Goal: Obtain resource: Obtain resource

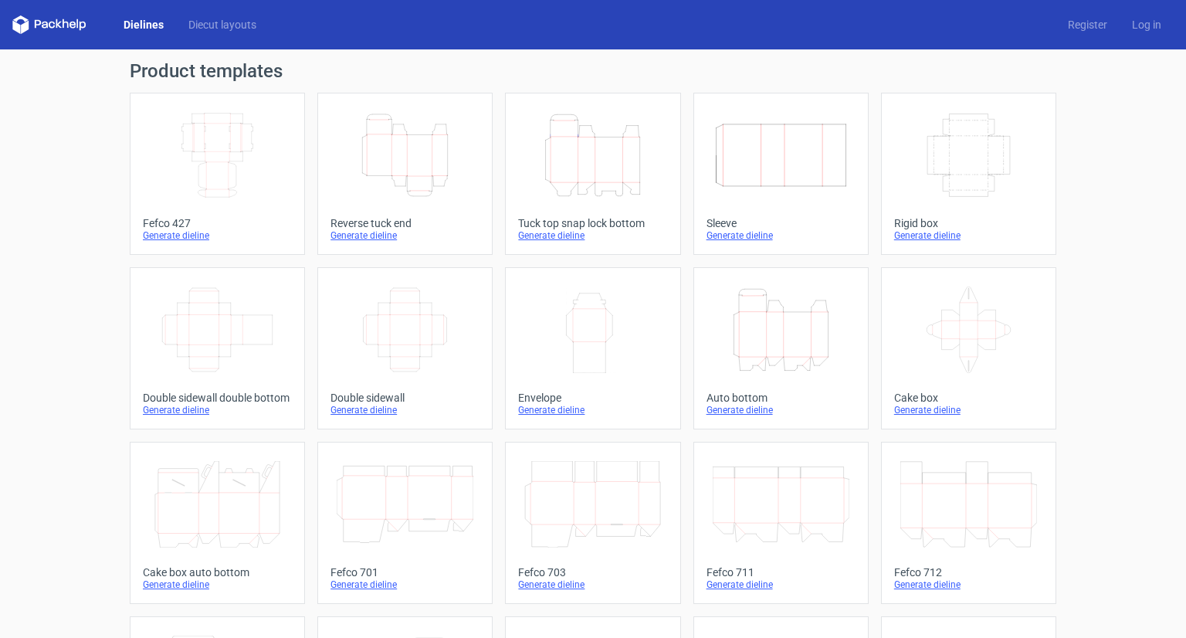
click at [418, 137] on icon "Height Depth Width" at bounding box center [405, 155] width 137 height 86
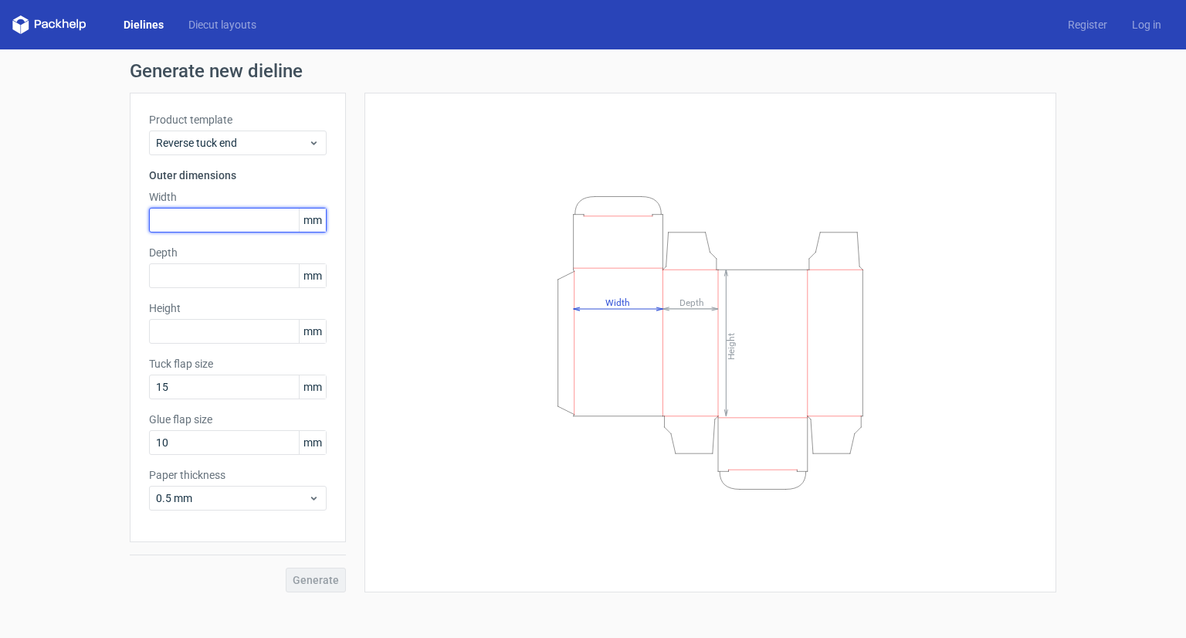
click at [226, 228] on input "text" at bounding box center [238, 220] width 178 height 25
type input "45"
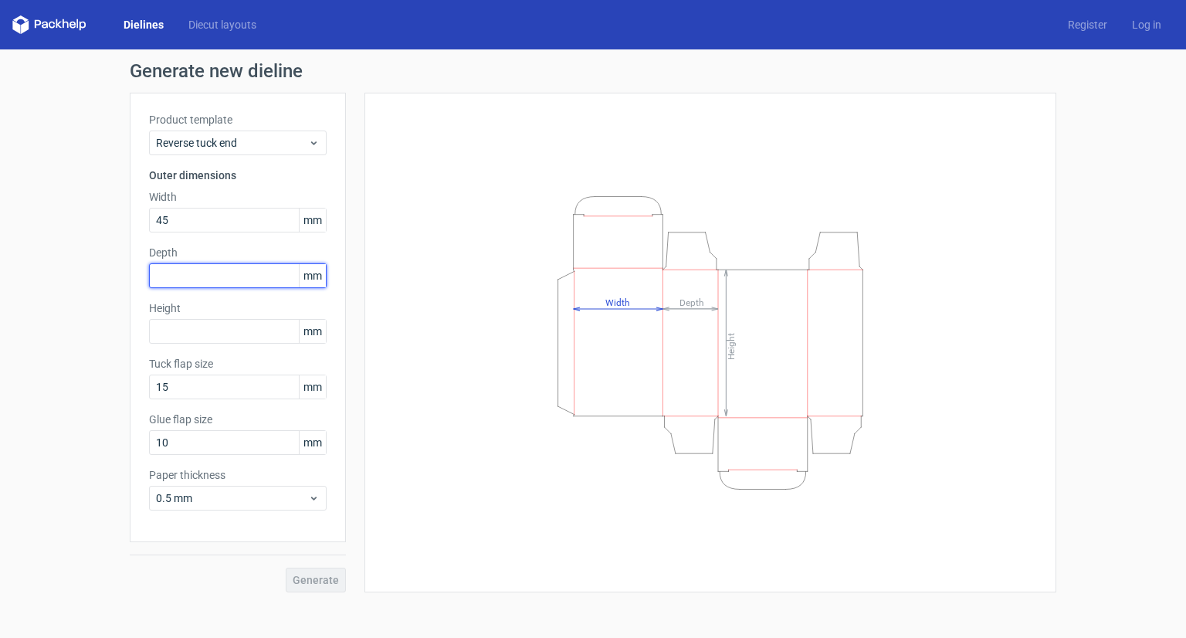
click at [247, 279] on input "text" at bounding box center [238, 275] width 178 height 25
type input "45"
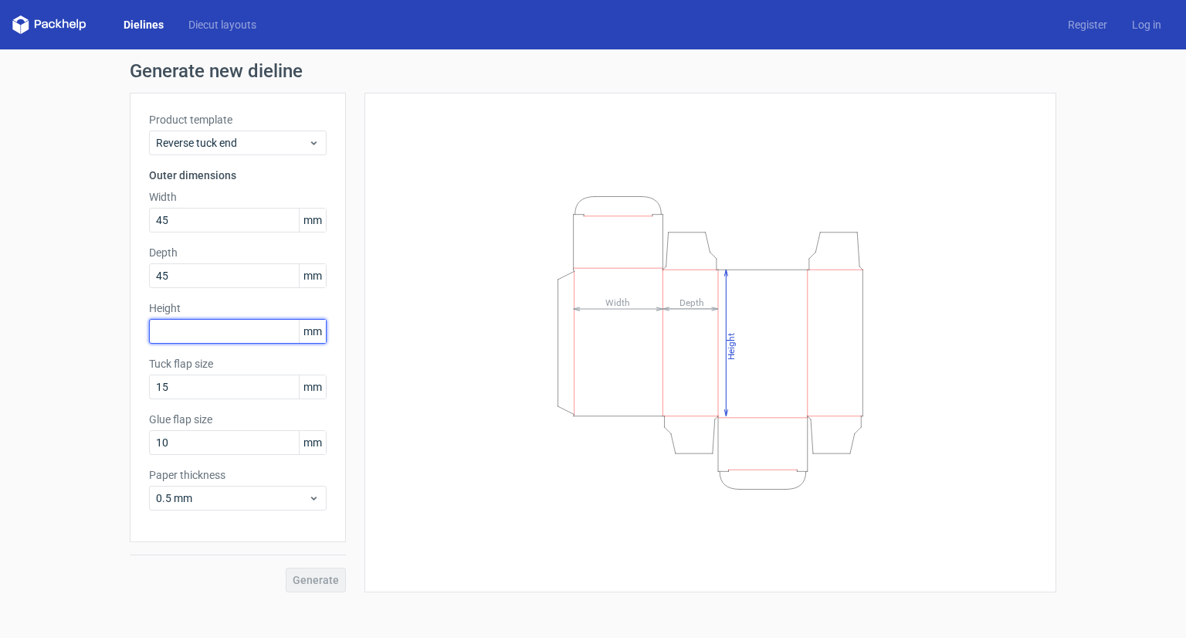
click at [246, 339] on input "text" at bounding box center [238, 331] width 178 height 25
type input "405"
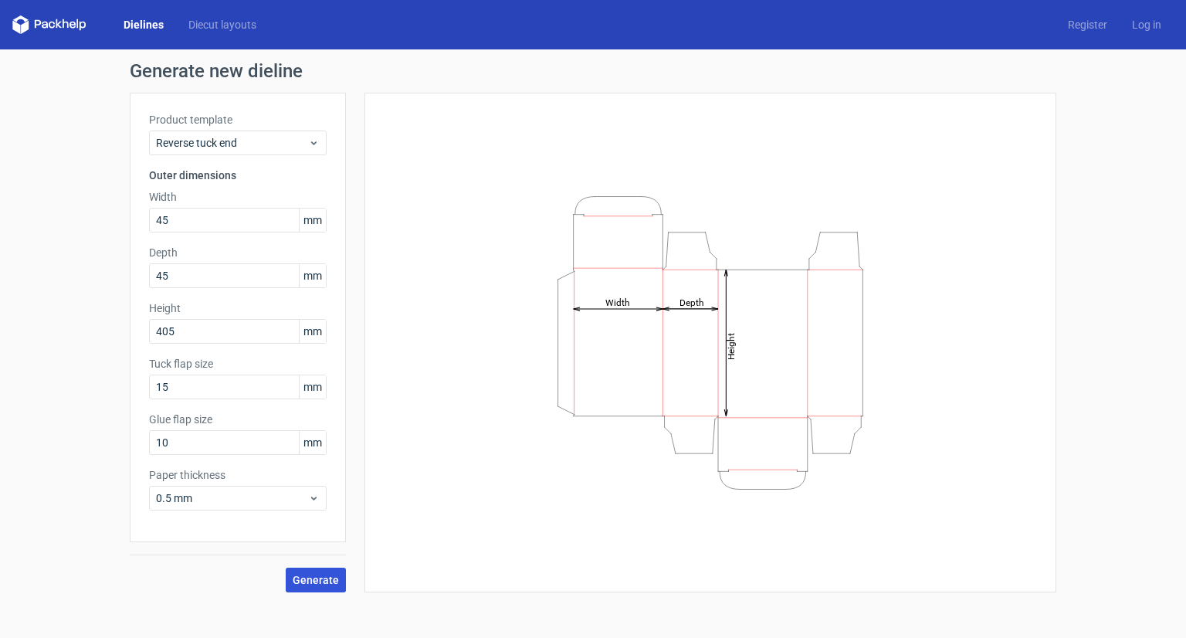
click at [320, 581] on span "Generate" at bounding box center [316, 579] width 46 height 11
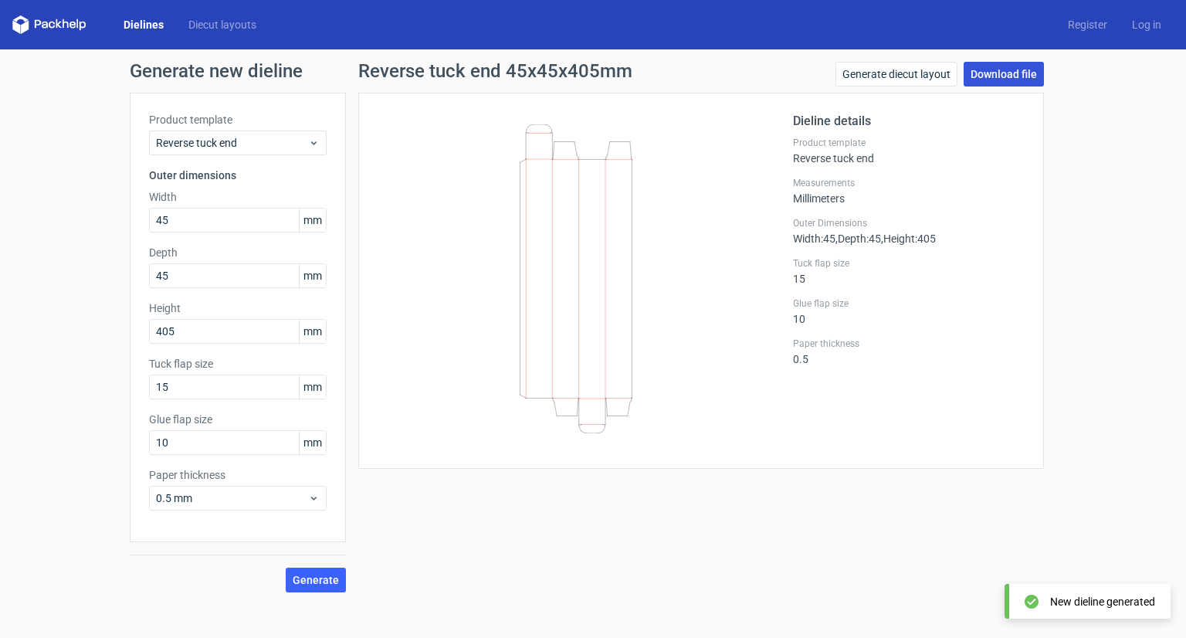
click at [995, 75] on link "Download file" at bounding box center [1004, 74] width 80 height 25
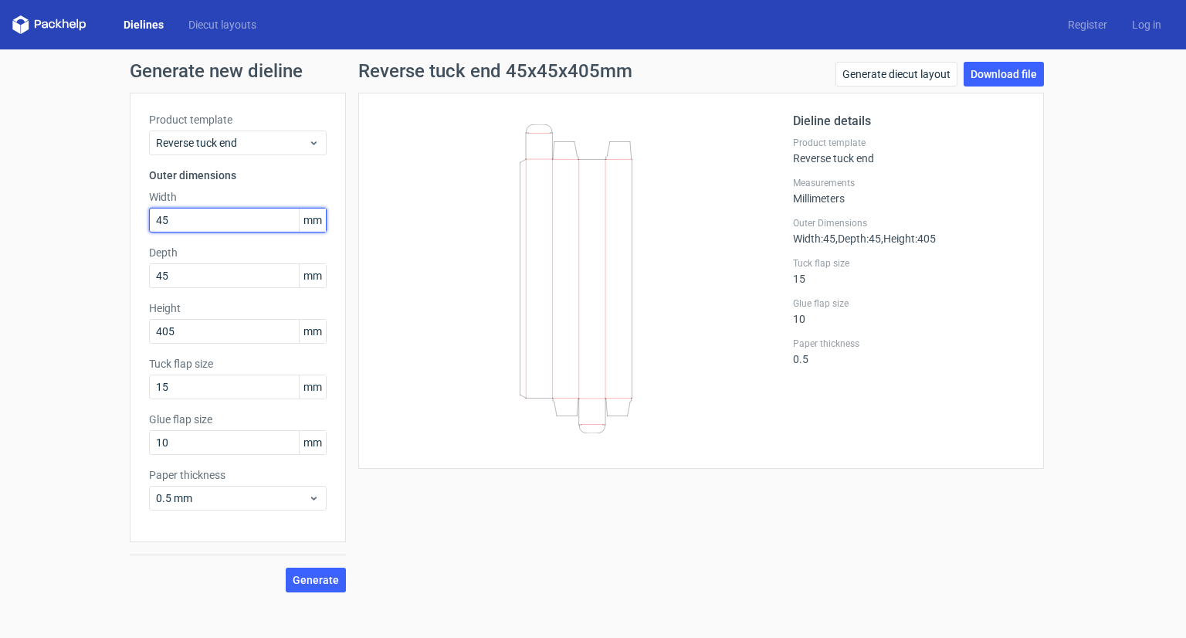
click at [154, 221] on input "45" at bounding box center [238, 220] width 178 height 25
type input "75"
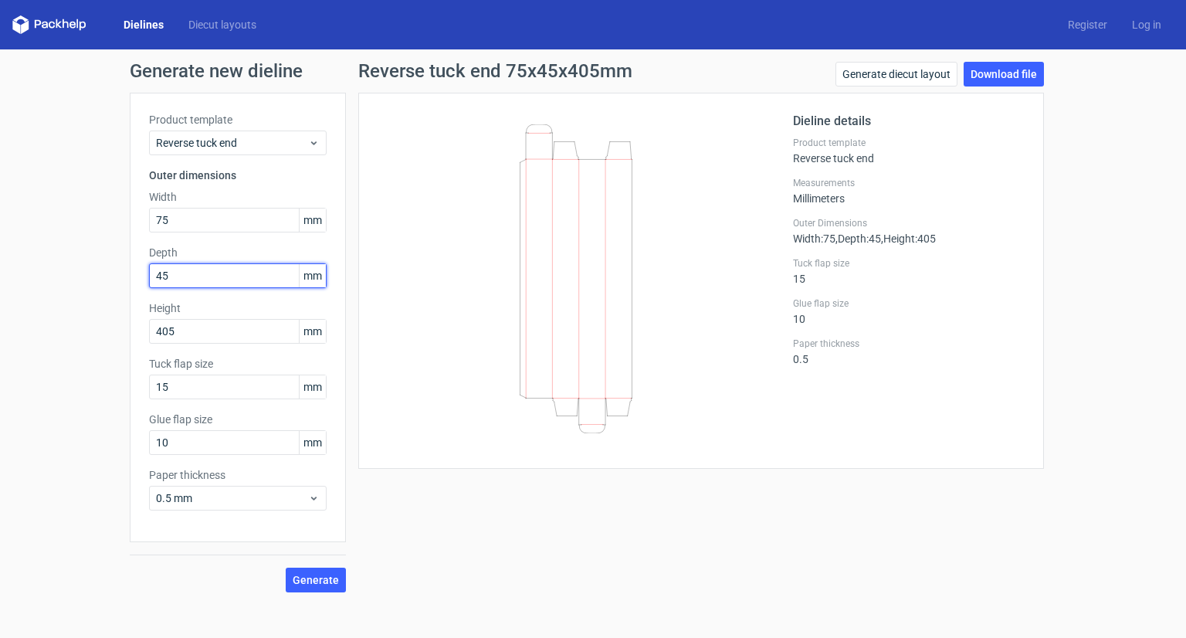
click at [195, 269] on input "45" at bounding box center [238, 275] width 178 height 25
click at [195, 269] on input "40" at bounding box center [238, 275] width 178 height 25
type input "42"
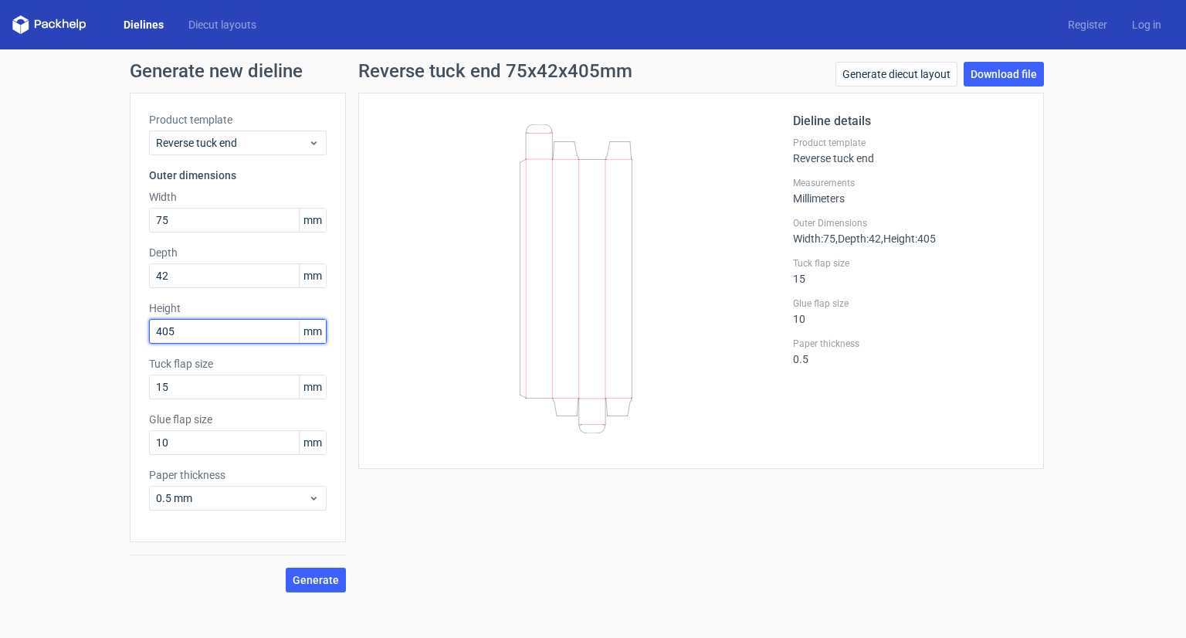
click at [184, 323] on input "405" at bounding box center [238, 331] width 178 height 25
type input "280"
click at [303, 578] on span "Generate" at bounding box center [316, 579] width 46 height 11
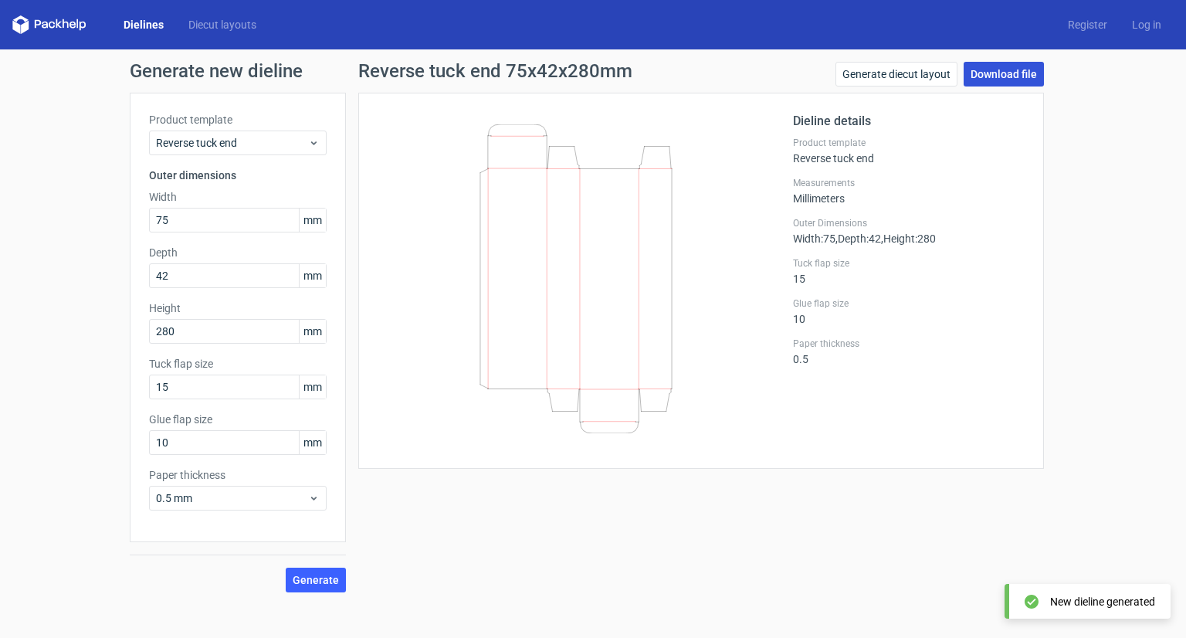
click at [987, 75] on link "Download file" at bounding box center [1004, 74] width 80 height 25
click at [198, 218] on input "75" at bounding box center [238, 220] width 178 height 25
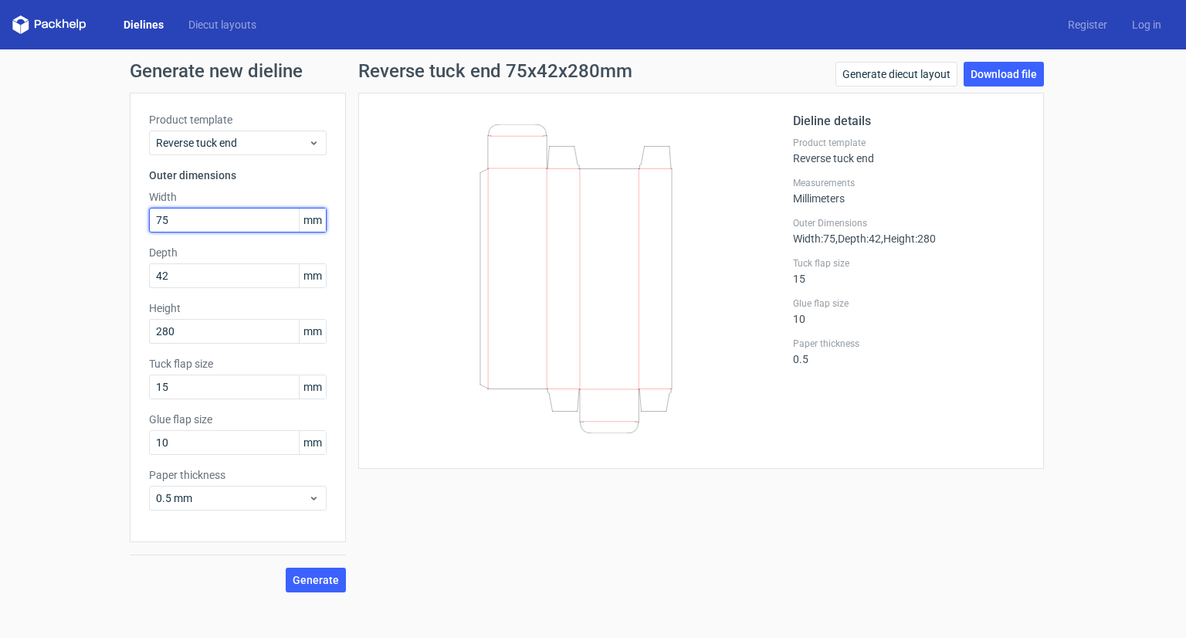
click at [198, 218] on input "75" at bounding box center [238, 220] width 178 height 25
type input "110"
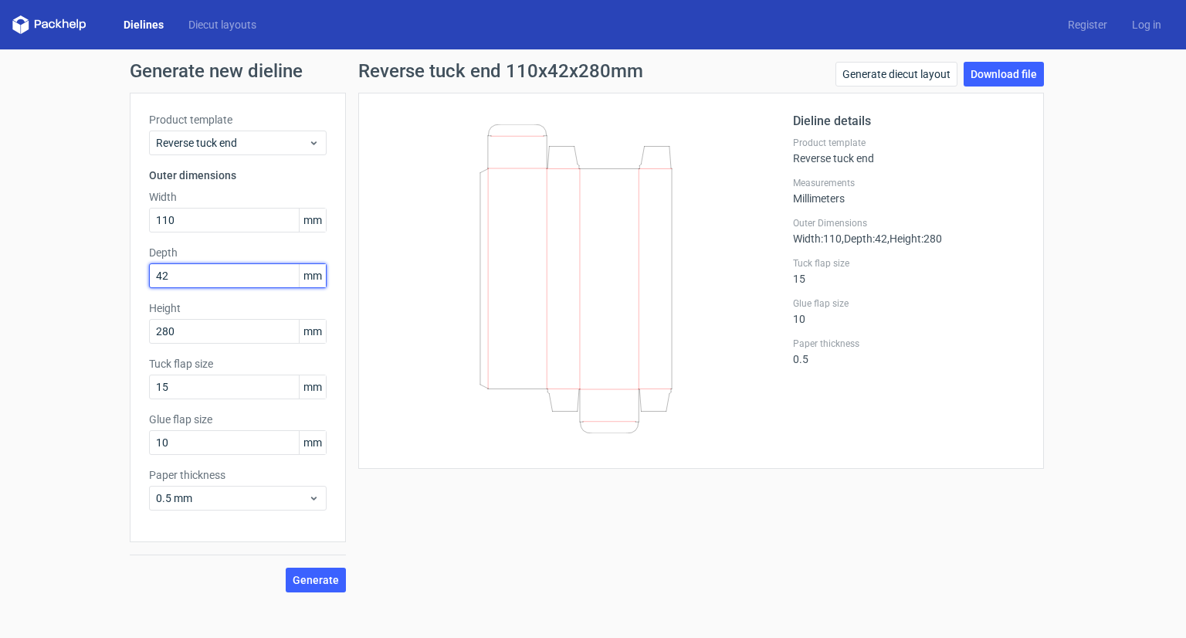
click at [191, 275] on input "42" at bounding box center [238, 275] width 178 height 25
type input "6"
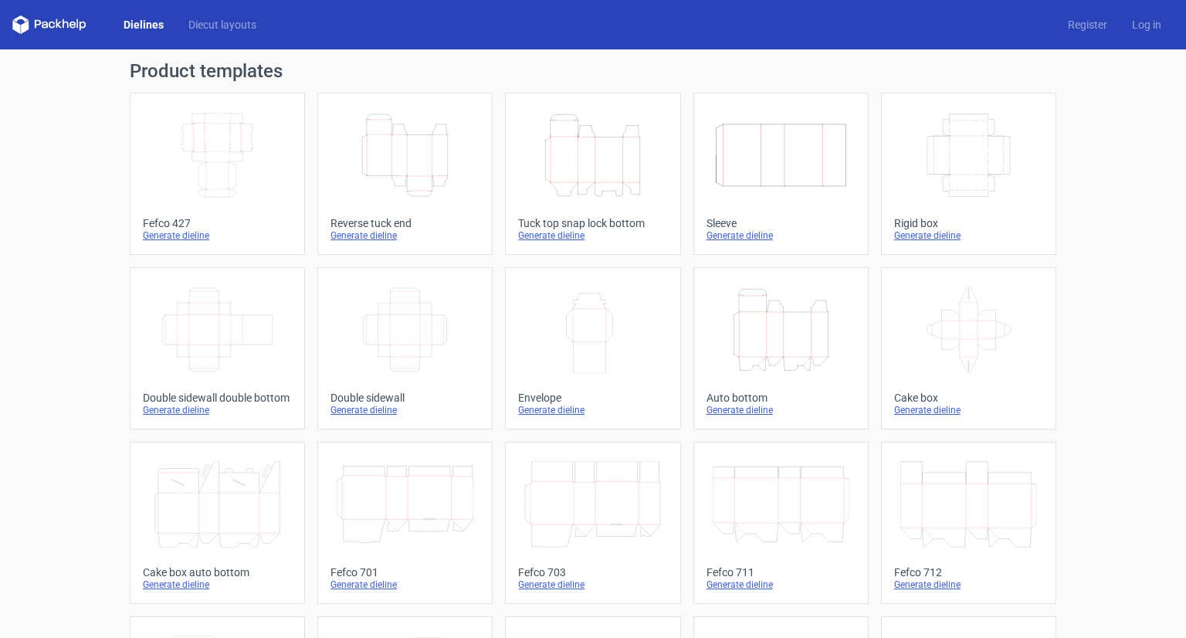
click at [608, 163] on icon "Height Depth Width" at bounding box center [592, 155] width 137 height 86
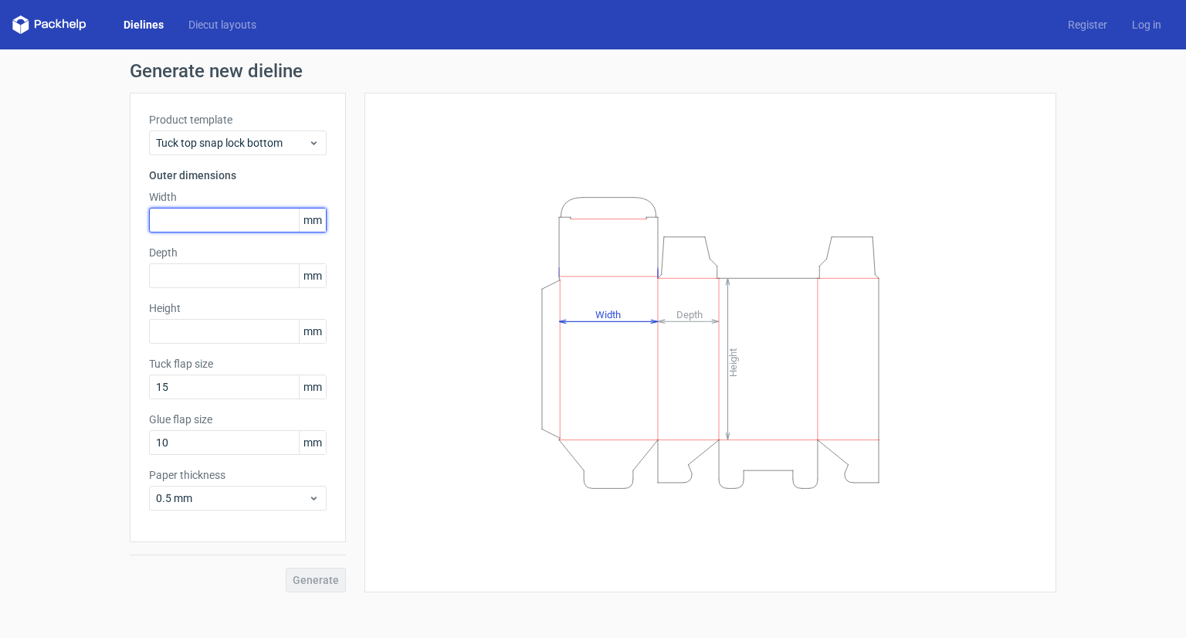
click at [170, 212] on input "text" at bounding box center [238, 220] width 178 height 25
type input "110"
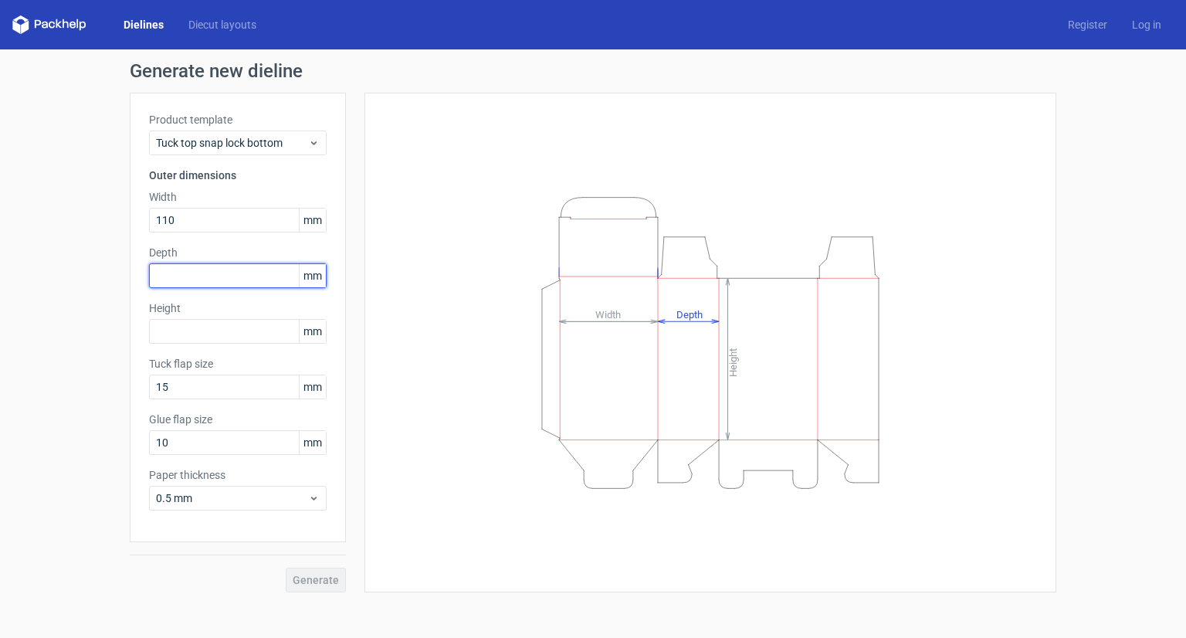
click at [164, 280] on input "text" at bounding box center [238, 275] width 178 height 25
type input "60"
click at [168, 344] on div "Product template Tuck top snap lock bottom Outer dimensions Width 110 mm Depth …" at bounding box center [238, 317] width 216 height 449
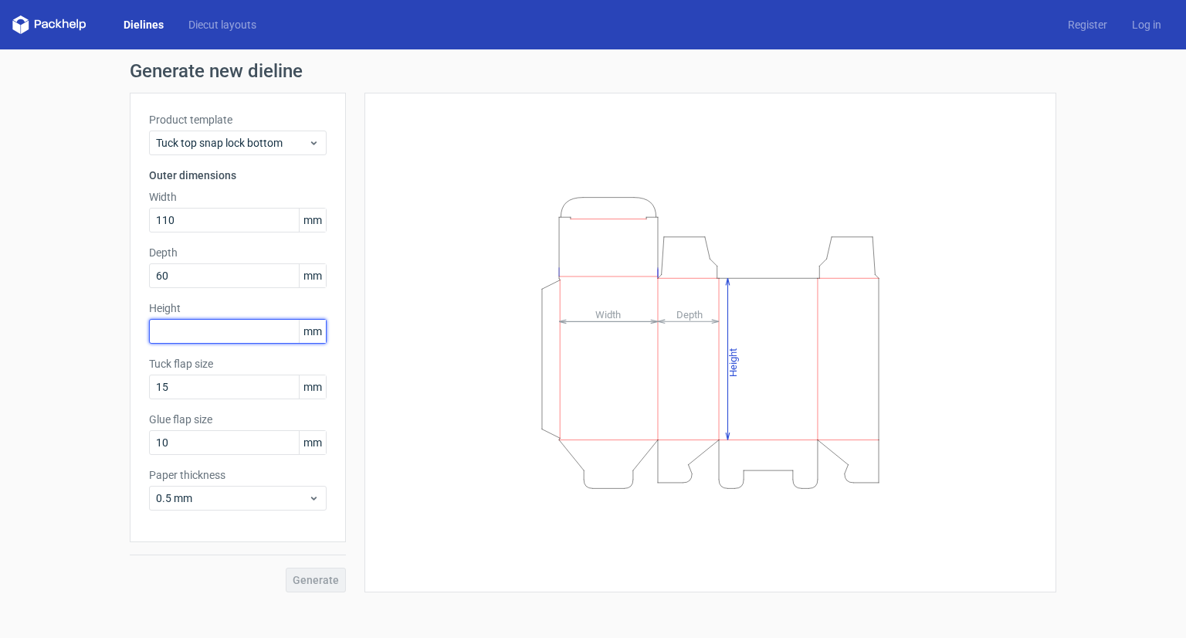
click at [169, 335] on input "text" at bounding box center [238, 331] width 178 height 25
type input "195"
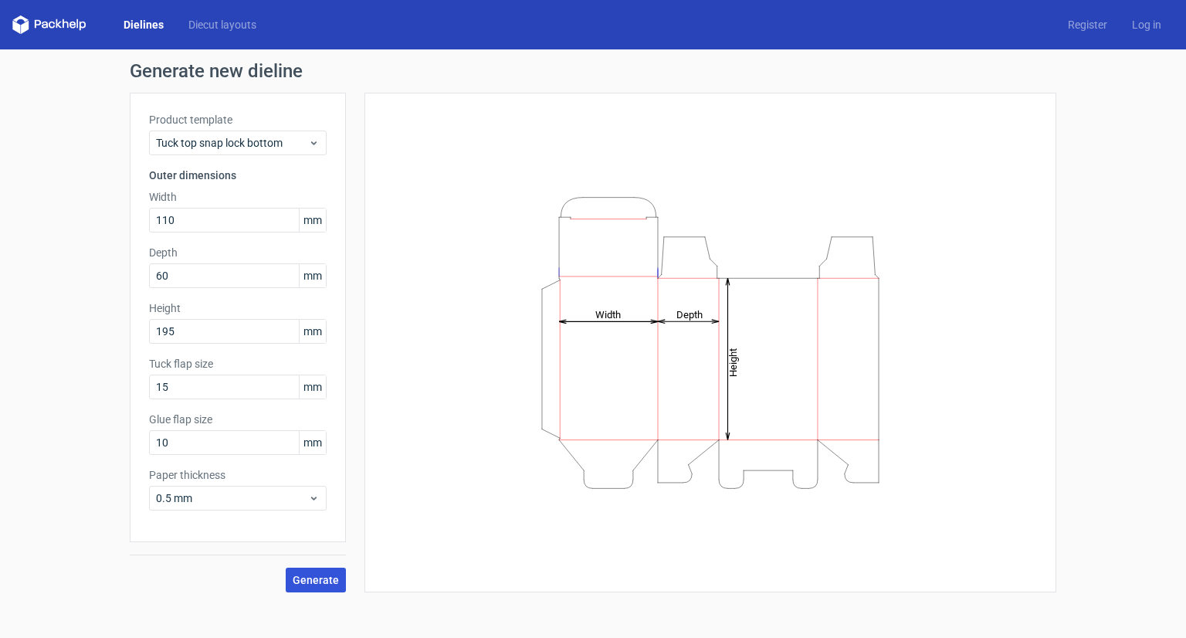
click at [324, 575] on span "Generate" at bounding box center [316, 579] width 46 height 11
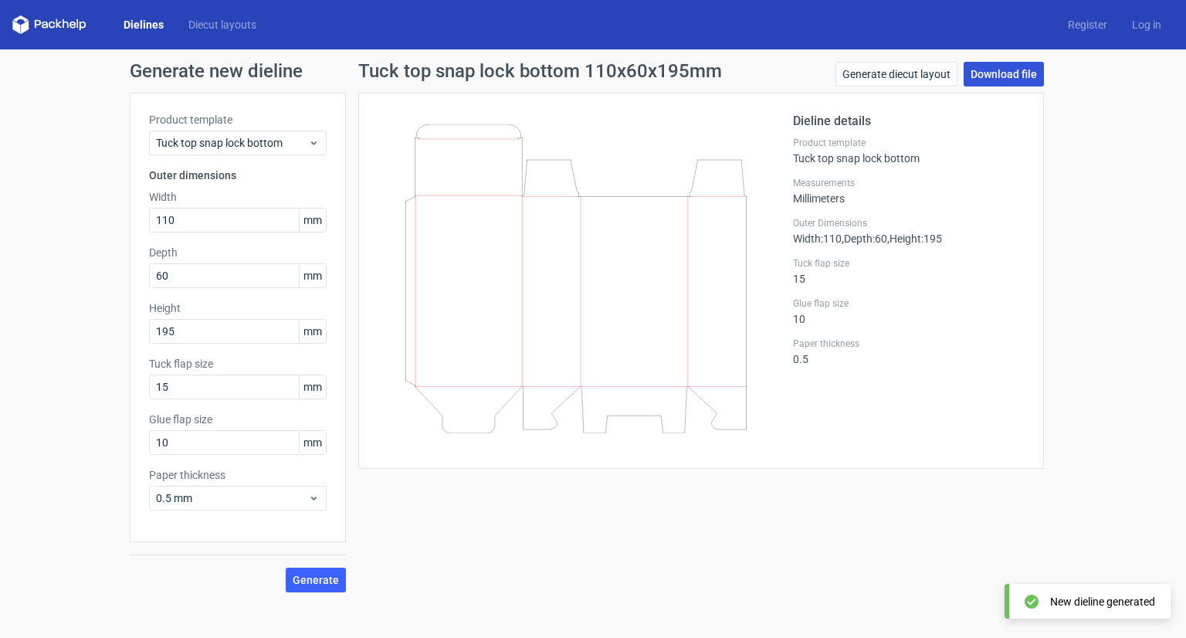
click at [1011, 75] on link "Download file" at bounding box center [1004, 74] width 80 height 25
click at [1025, 252] on div "Dieline details Product template Tuck top snap lock bottom Measurements Millime…" at bounding box center [701, 281] width 686 height 376
click at [318, 581] on span "Generate" at bounding box center [316, 579] width 46 height 11
click at [1007, 74] on link "Download file" at bounding box center [1004, 74] width 80 height 25
click at [54, 28] on icon at bounding box center [49, 24] width 74 height 19
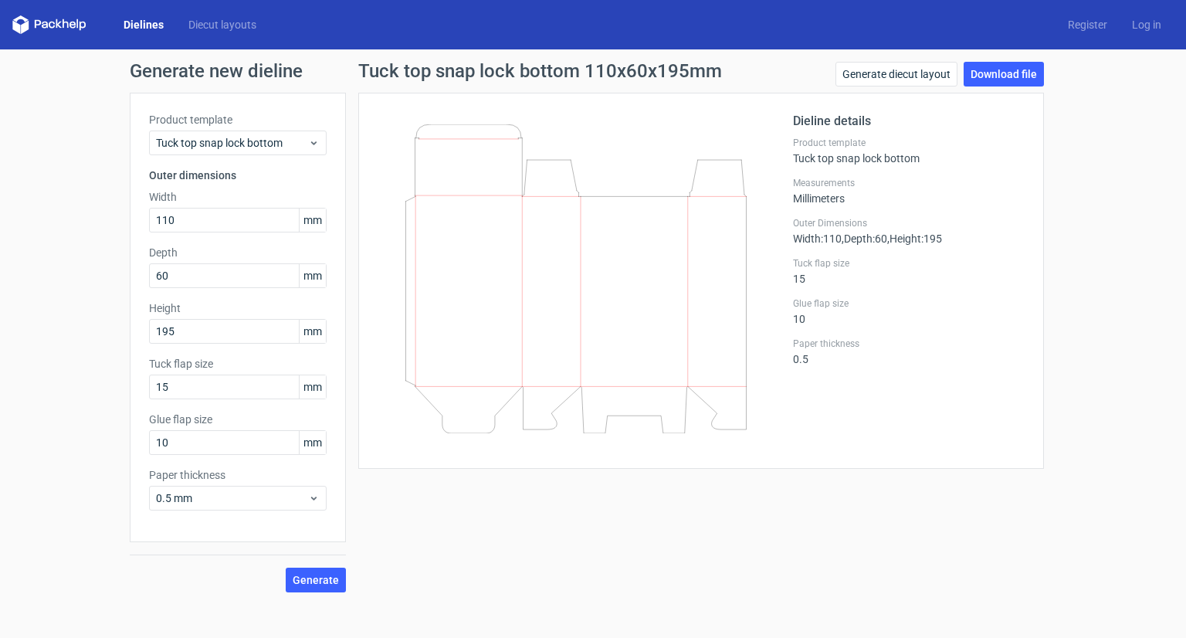
click at [154, 22] on link "Dielines" at bounding box center [143, 24] width 65 height 15
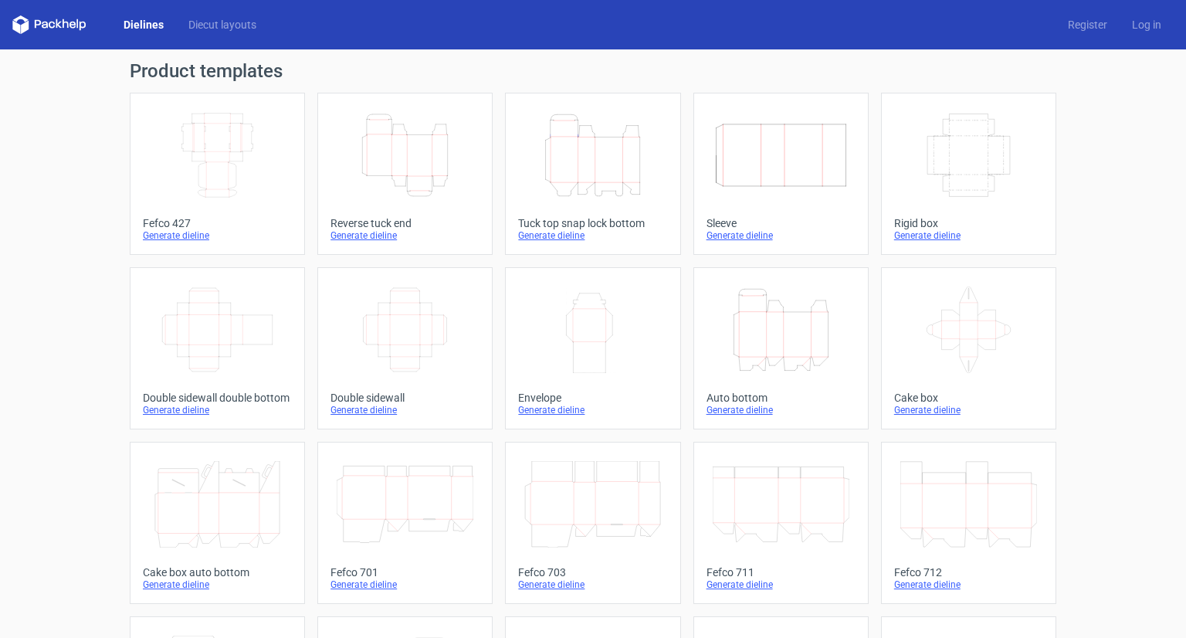
click at [624, 168] on icon "Height Depth Width" at bounding box center [592, 155] width 137 height 86
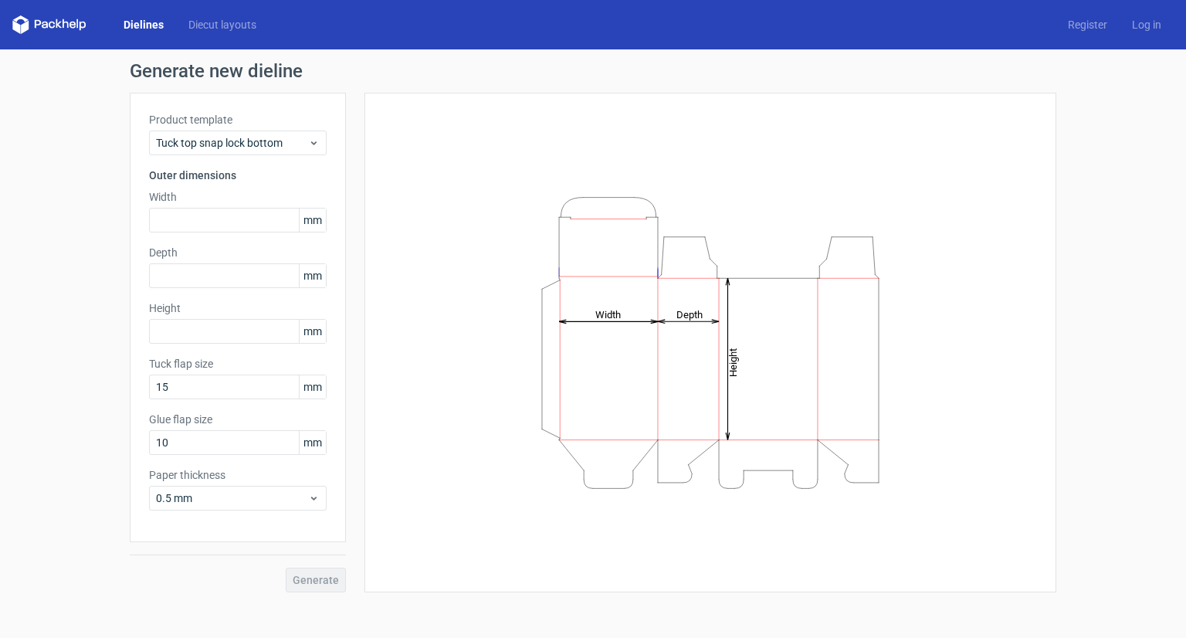
click at [241, 232] on div "Product template Tuck top snap lock bottom Outer dimensions Width mm Depth mm H…" at bounding box center [238, 317] width 216 height 449
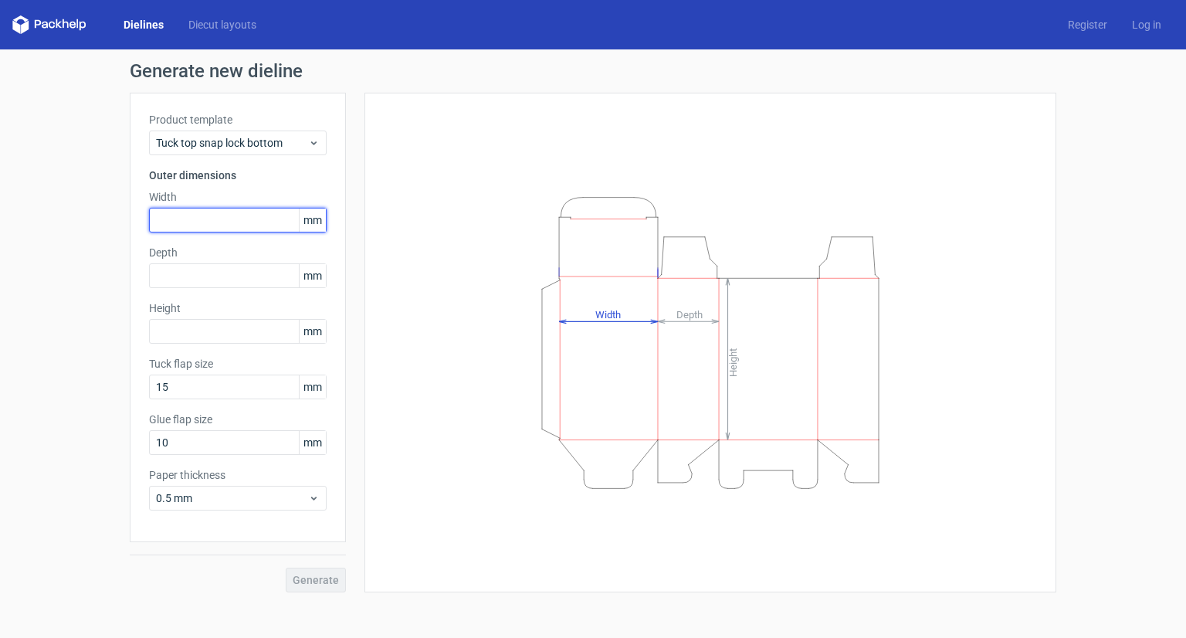
click at [244, 222] on input "text" at bounding box center [238, 220] width 178 height 25
type input "45"
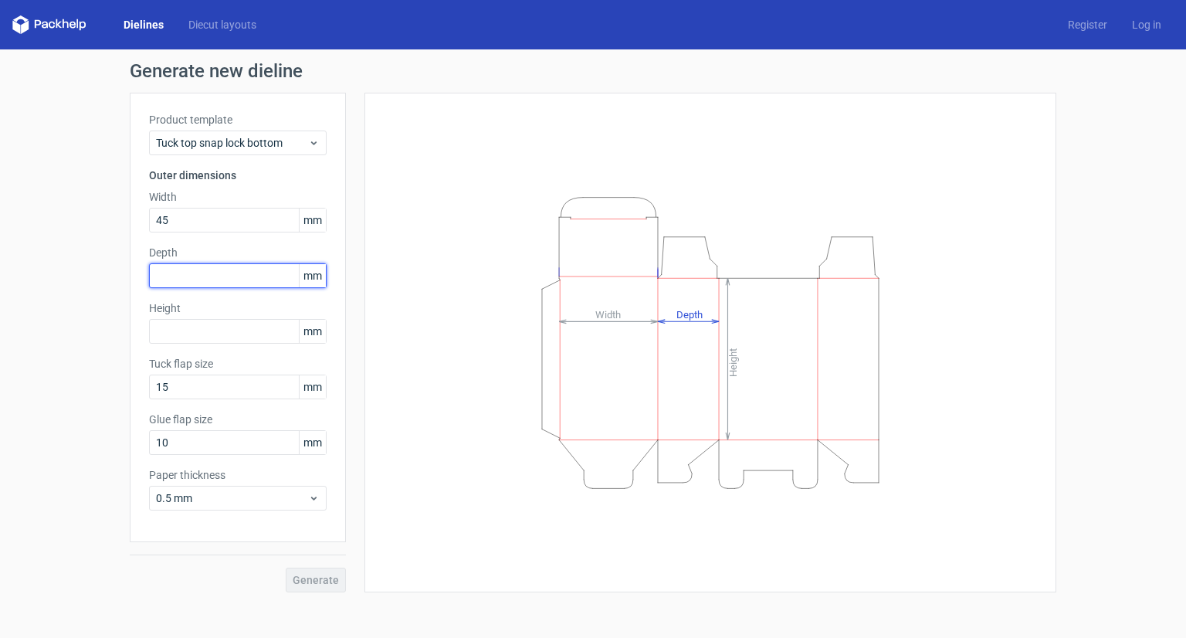
click at [230, 284] on input "text" at bounding box center [238, 275] width 178 height 25
type input "45"
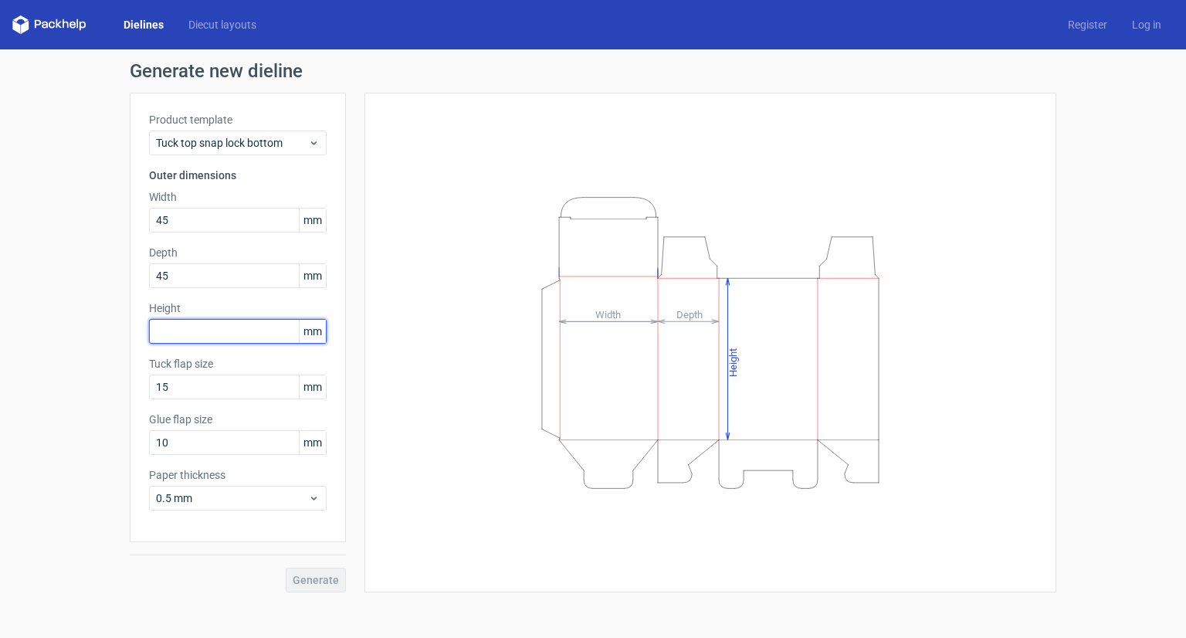
click at [229, 321] on input "text" at bounding box center [238, 331] width 178 height 25
type input "4"
type input "0"
type input "405"
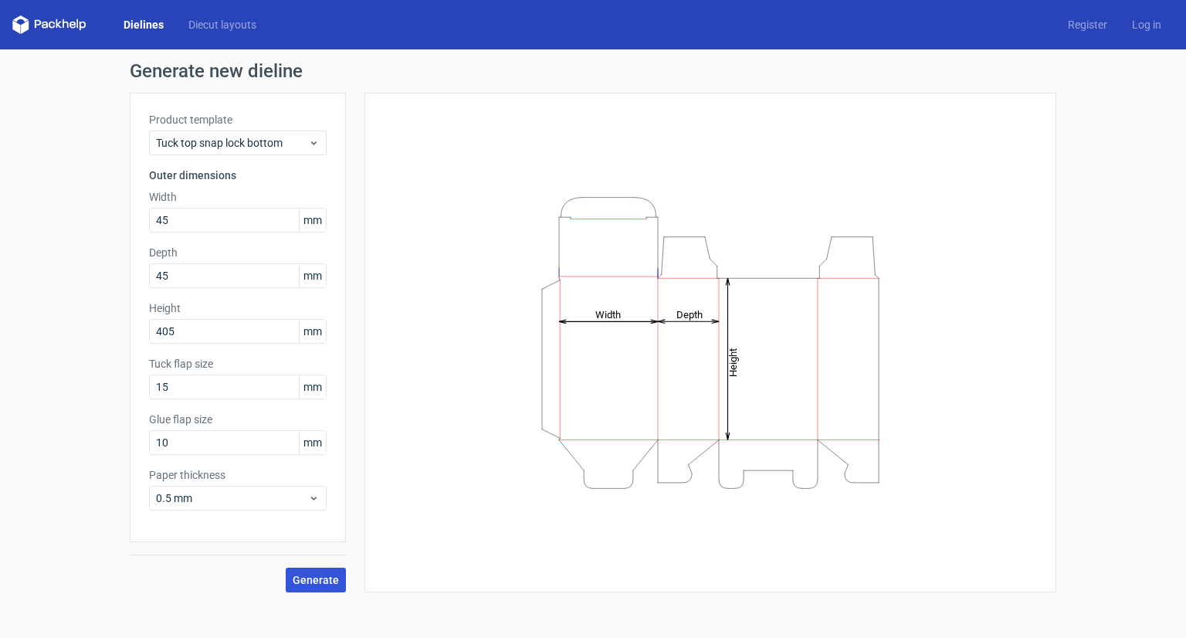
click at [323, 579] on span "Generate" at bounding box center [316, 579] width 46 height 11
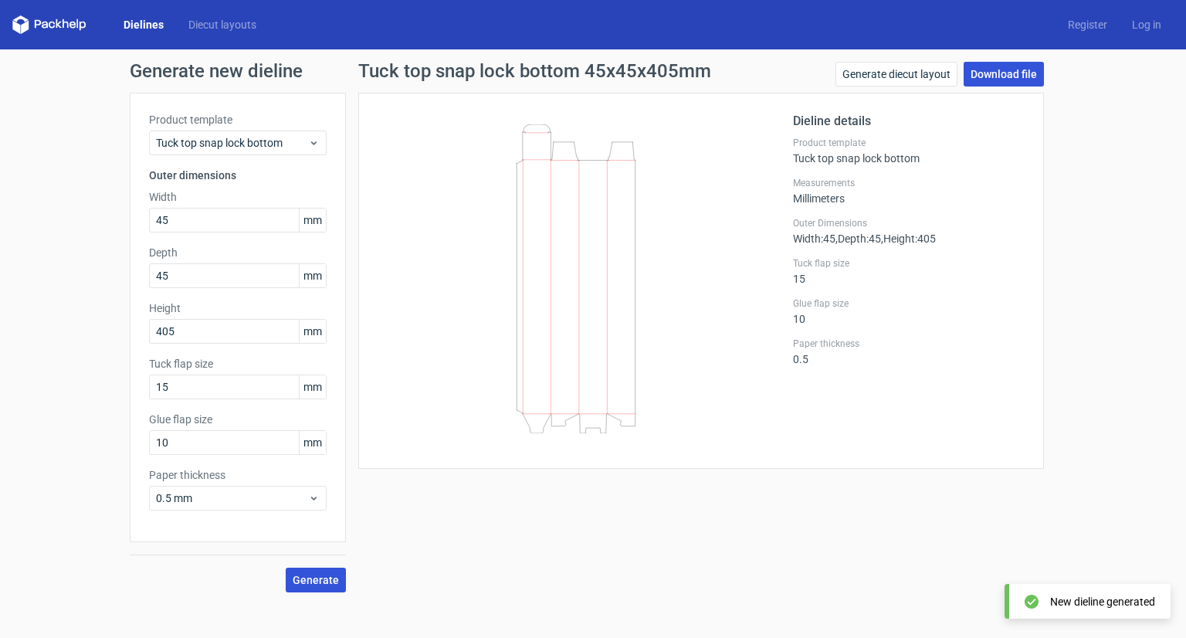
click at [1006, 73] on link "Download file" at bounding box center [1004, 74] width 80 height 25
click at [44, 25] on icon at bounding box center [49, 24] width 74 height 19
click at [68, 26] on icon at bounding box center [49, 24] width 74 height 19
click at [133, 20] on link "Dielines" at bounding box center [143, 24] width 65 height 15
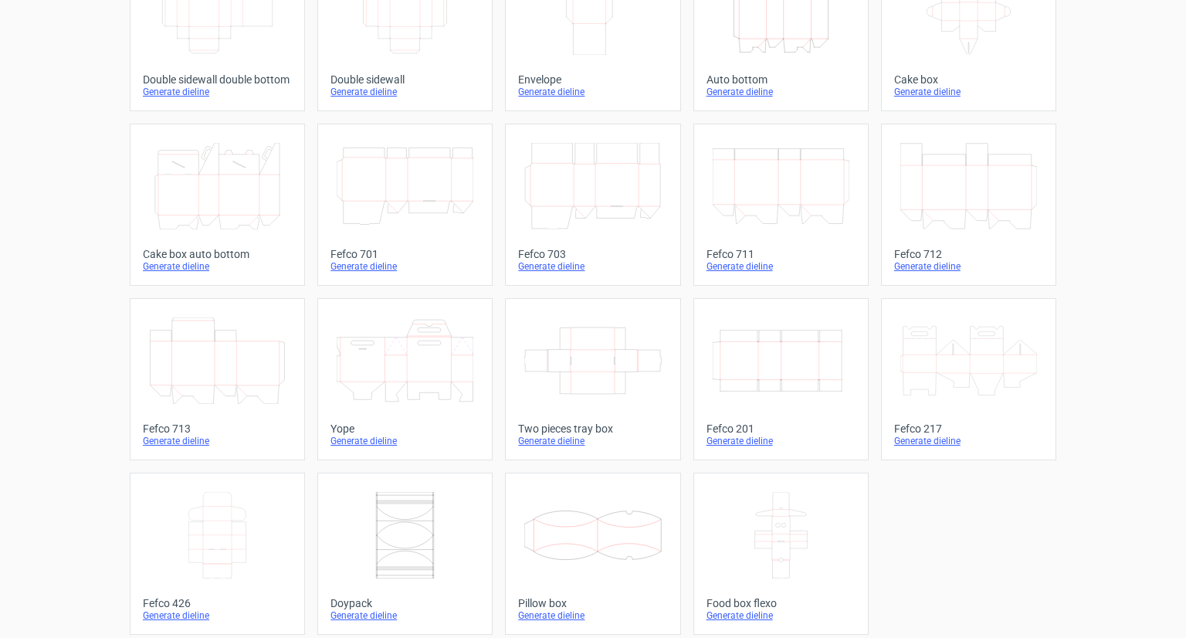
scroll to position [326, 0]
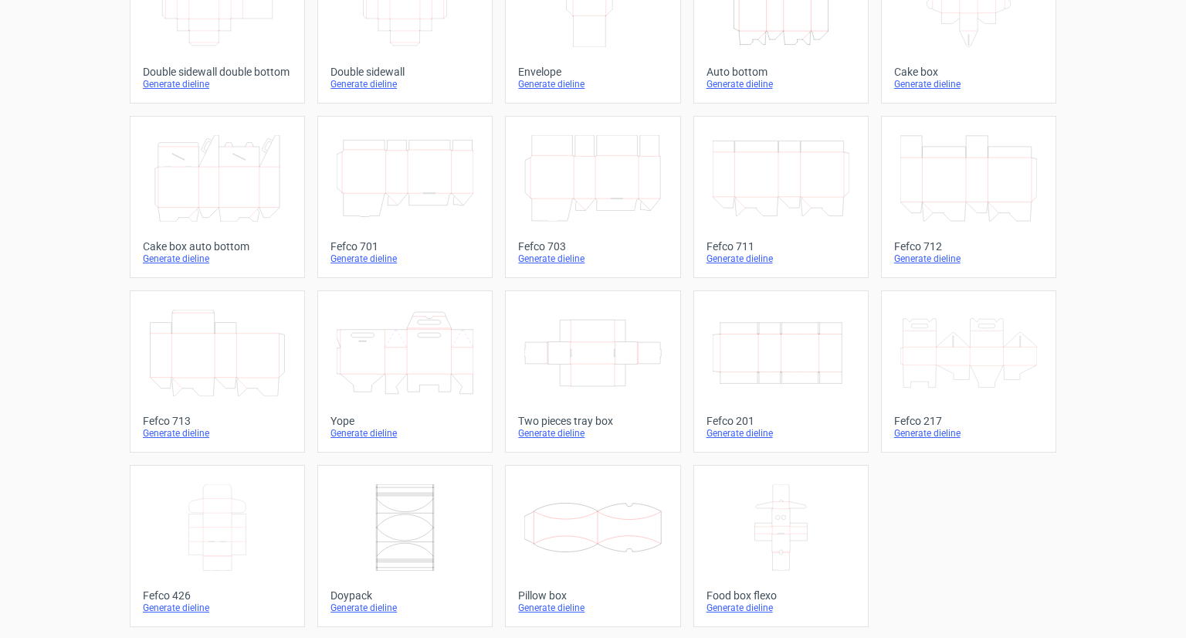
click at [781, 348] on icon "Width Depth Height" at bounding box center [781, 353] width 137 height 86
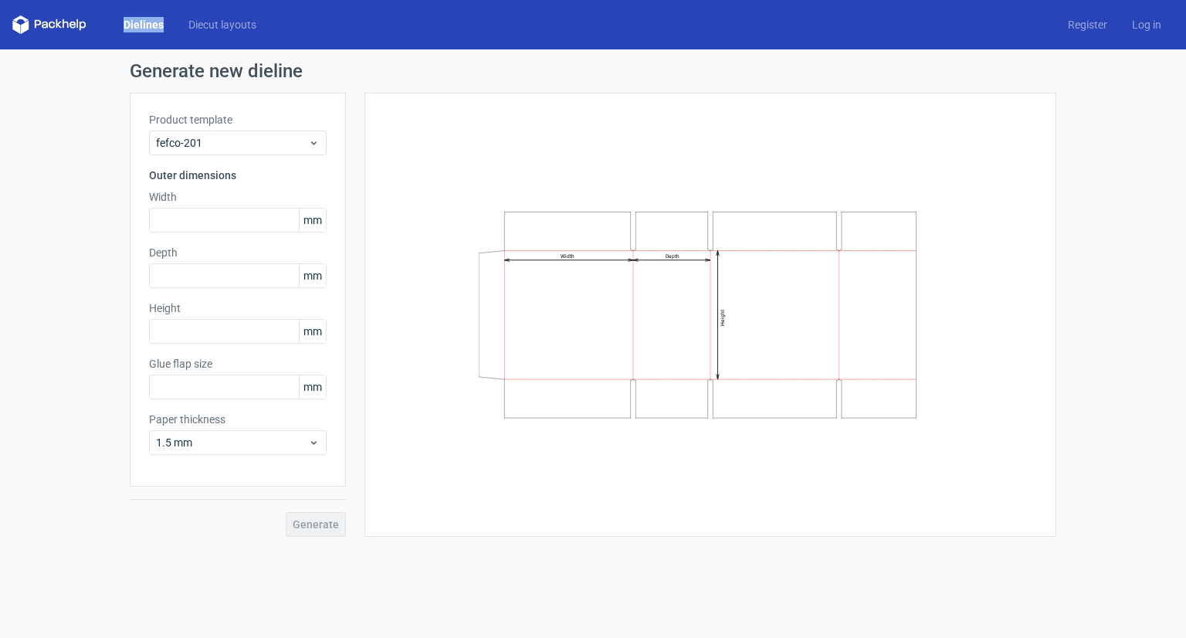
type input "20"
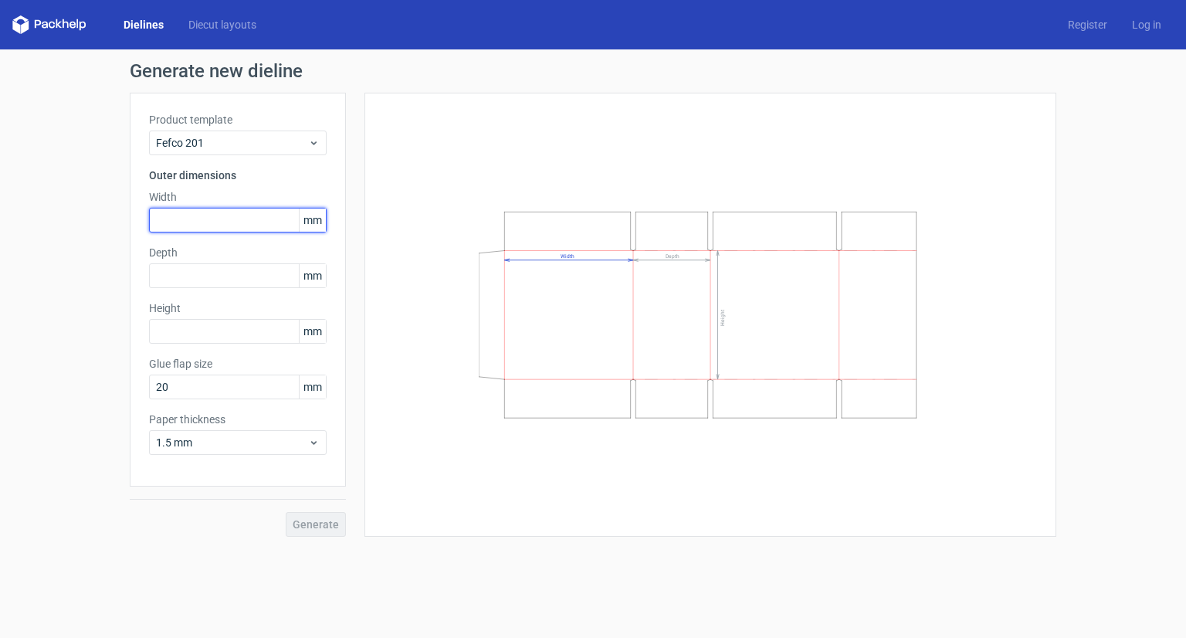
click at [220, 225] on input "text" at bounding box center [238, 220] width 178 height 25
type input "45"
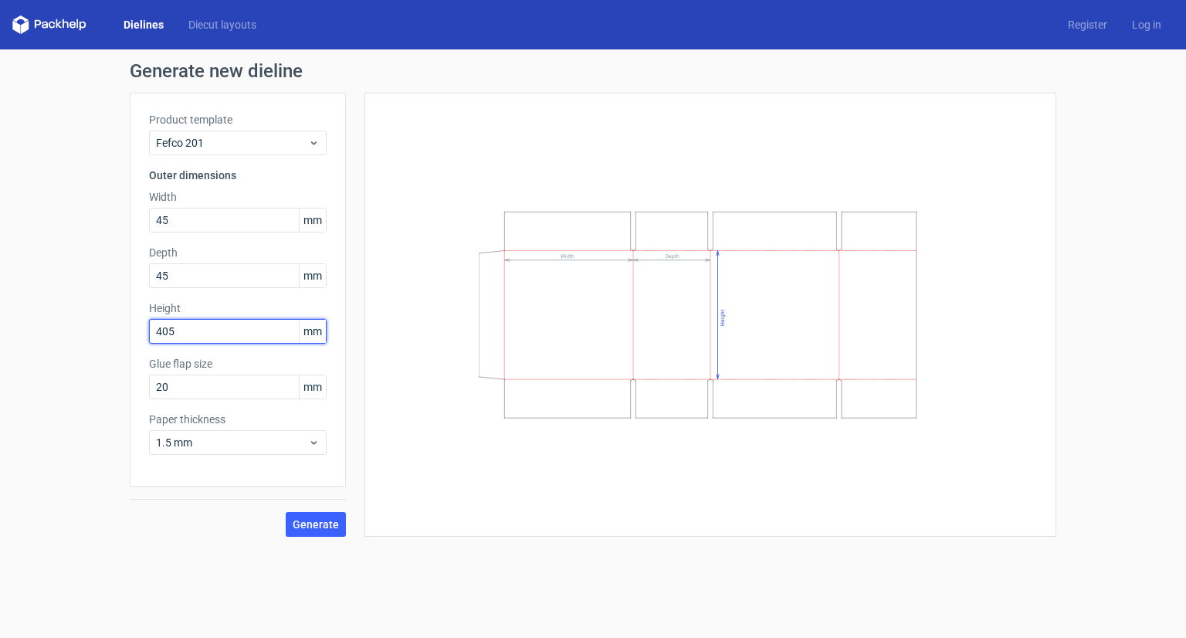
type input "405"
drag, startPoint x: 347, startPoint y: 531, endPoint x: 328, endPoint y: 526, distance: 20.0
click at [330, 527] on div "Product template Fefco 201 Outer dimensions Width 45 mm Depth 45 mm Height 405 …" at bounding box center [593, 315] width 926 height 444
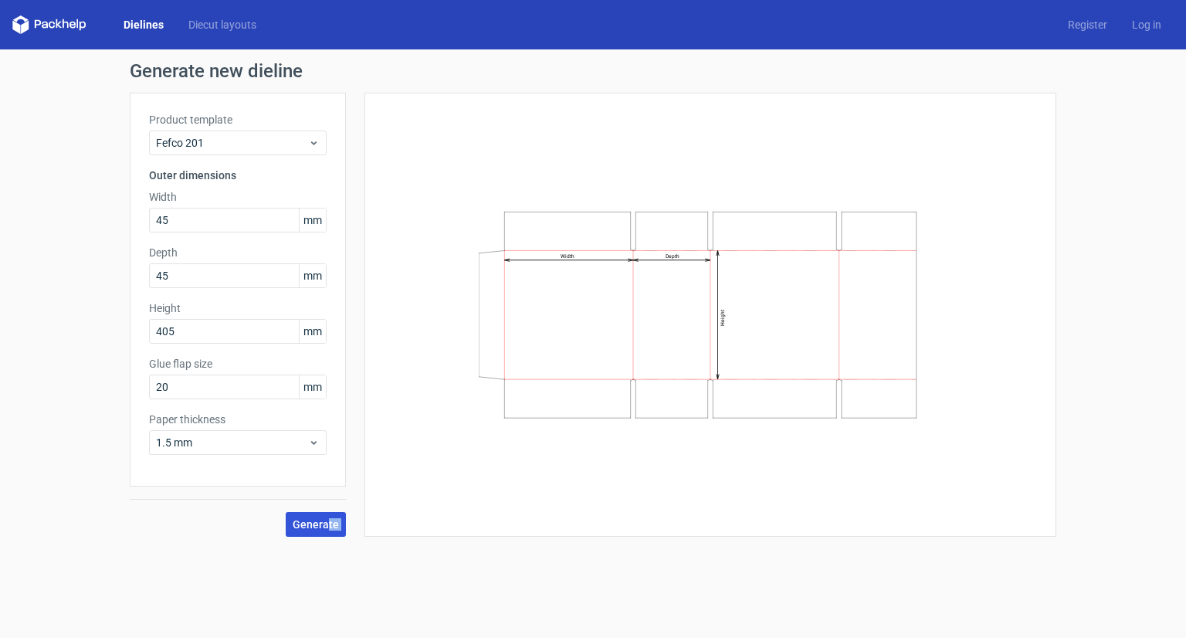
click at [327, 524] on span "Generate" at bounding box center [316, 524] width 46 height 11
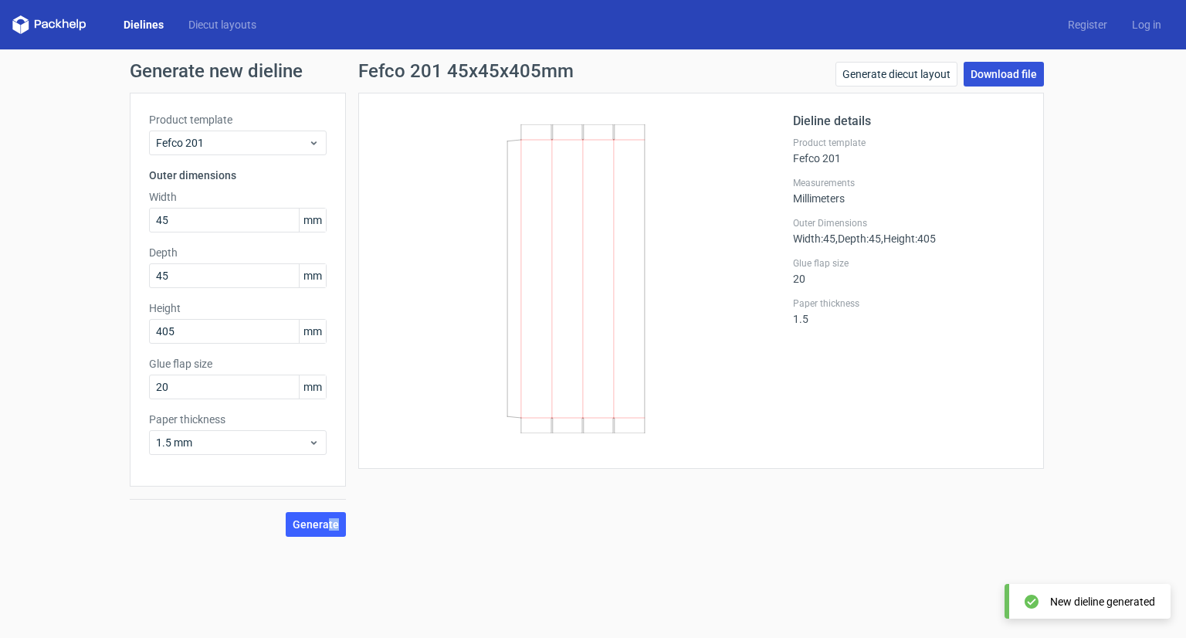
click at [994, 72] on link "Download file" at bounding box center [1004, 74] width 80 height 25
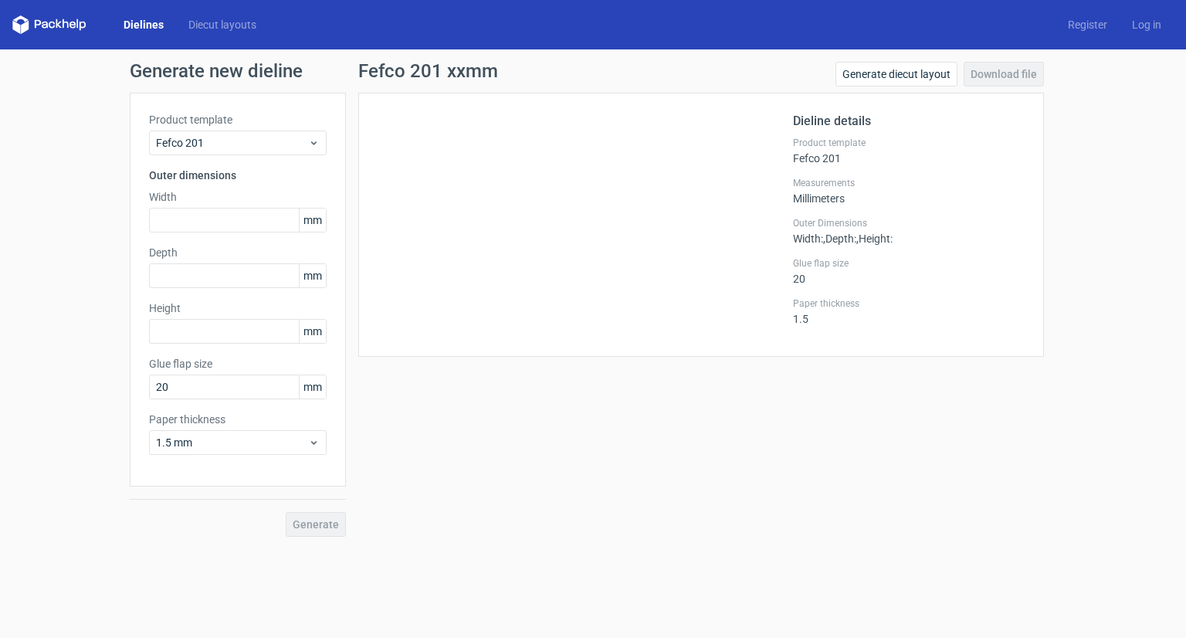
click at [136, 25] on link "Dielines" at bounding box center [143, 24] width 65 height 15
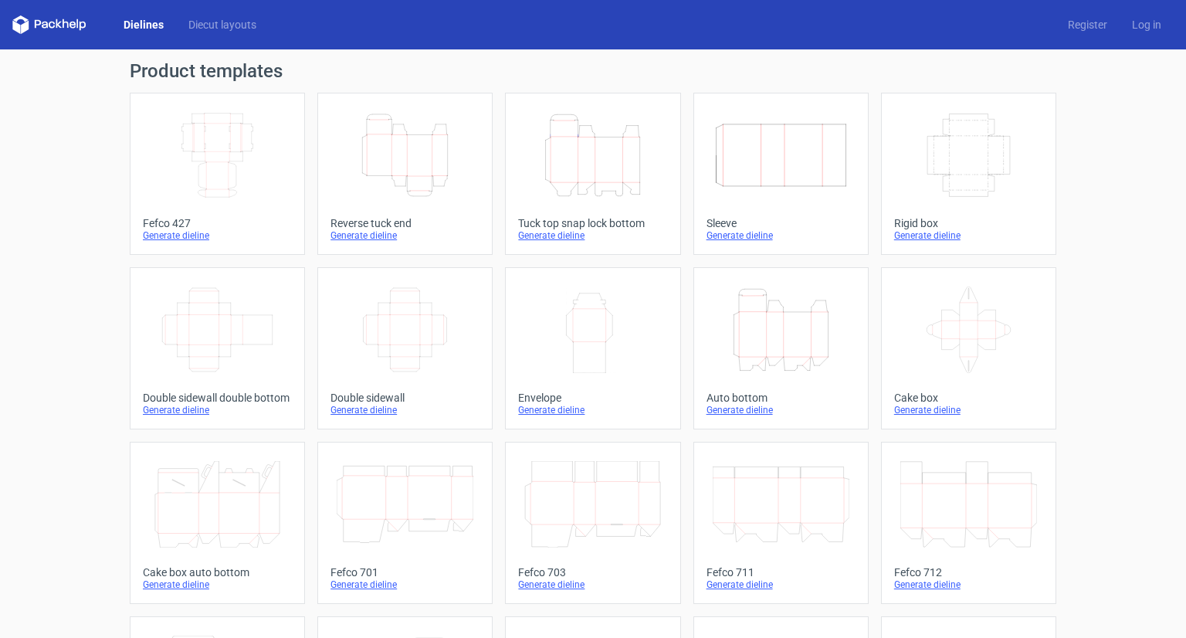
click at [225, 75] on h1 "Product templates" at bounding box center [593, 71] width 926 height 19
copy div "Product templates"
click at [232, 22] on link "Diecut layouts" at bounding box center [222, 24] width 93 height 15
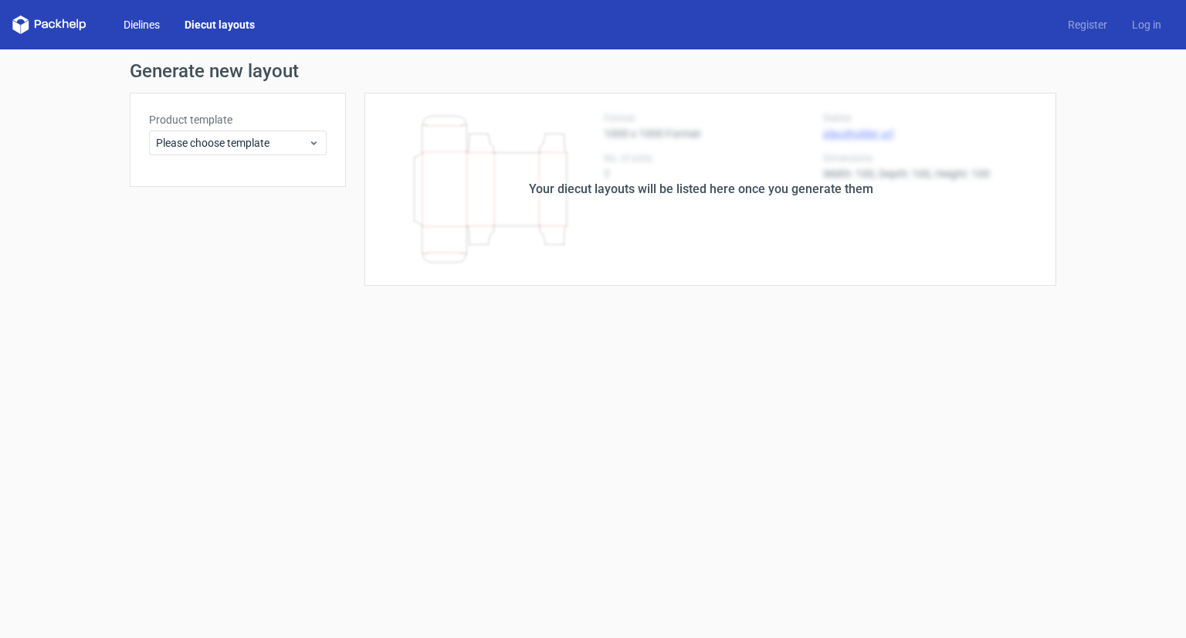
click at [136, 25] on link "Dielines" at bounding box center [141, 24] width 61 height 15
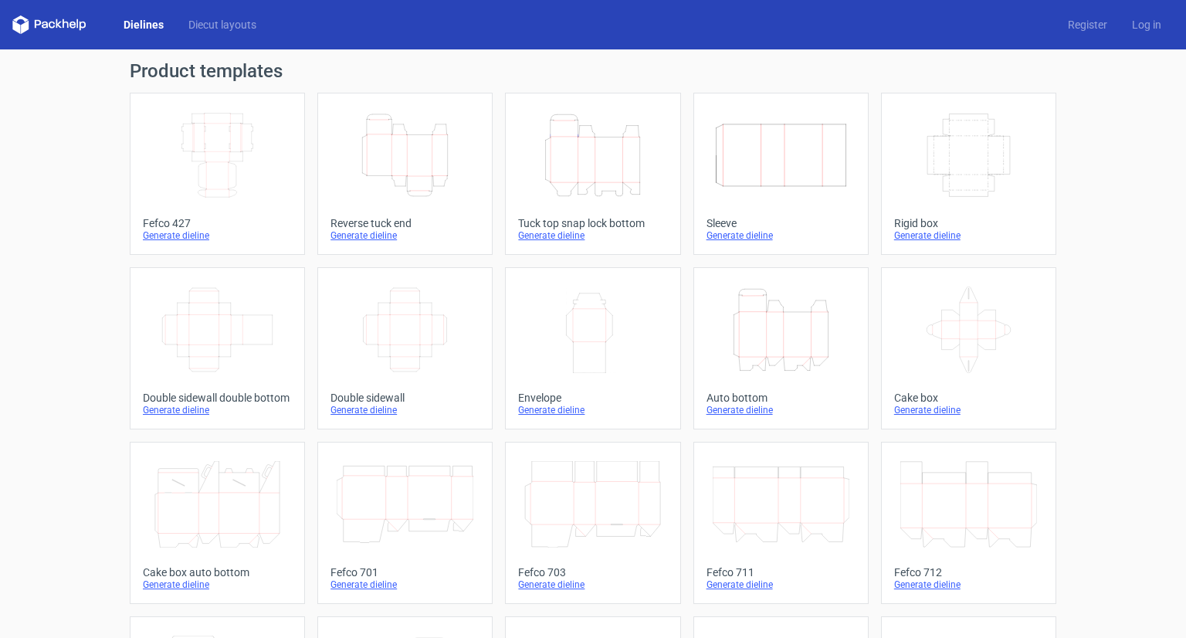
click at [401, 161] on icon "Height Depth Width" at bounding box center [405, 155] width 137 height 86
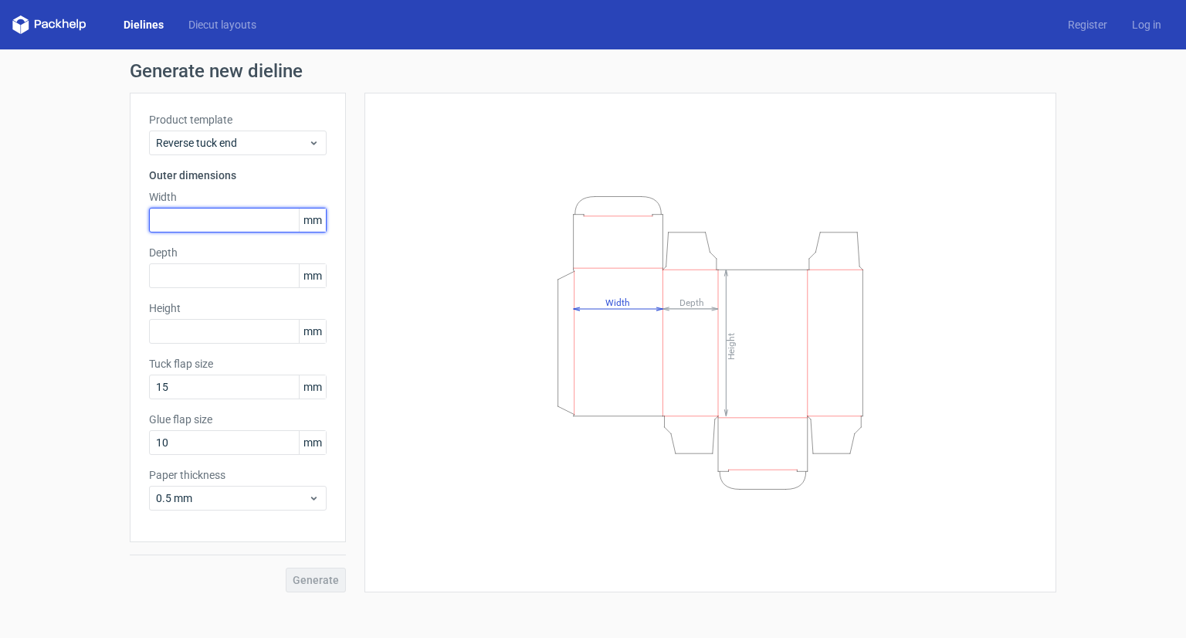
click at [247, 226] on input "text" at bounding box center [238, 220] width 178 height 25
type input "45"
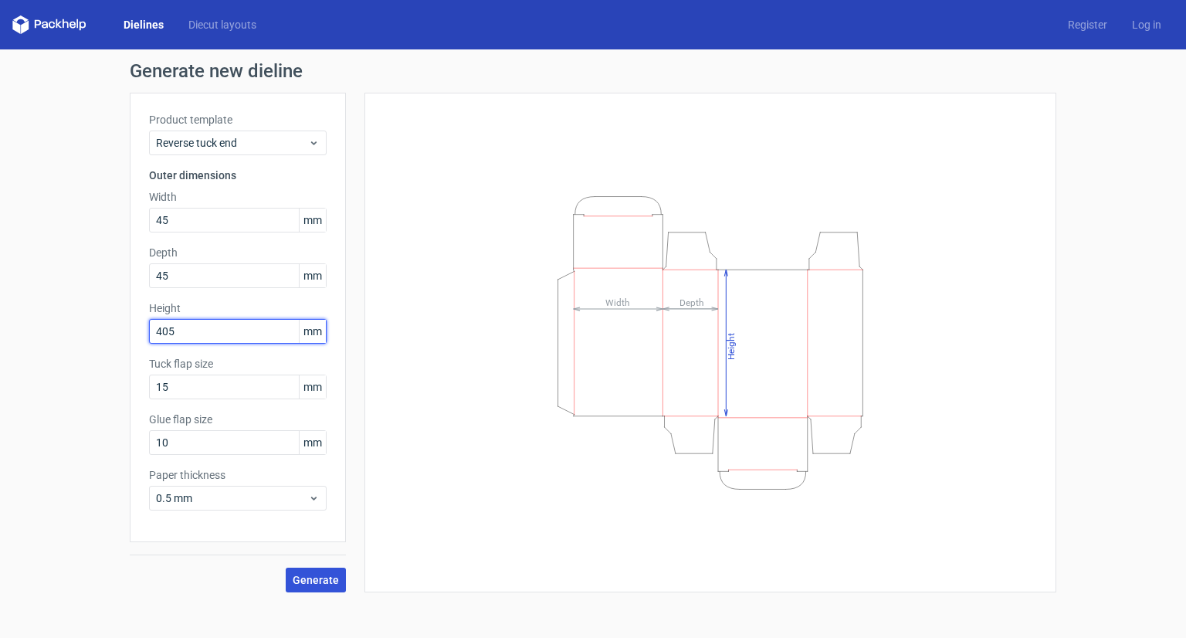
type input "405"
click at [317, 572] on button "Generate" at bounding box center [316, 579] width 60 height 25
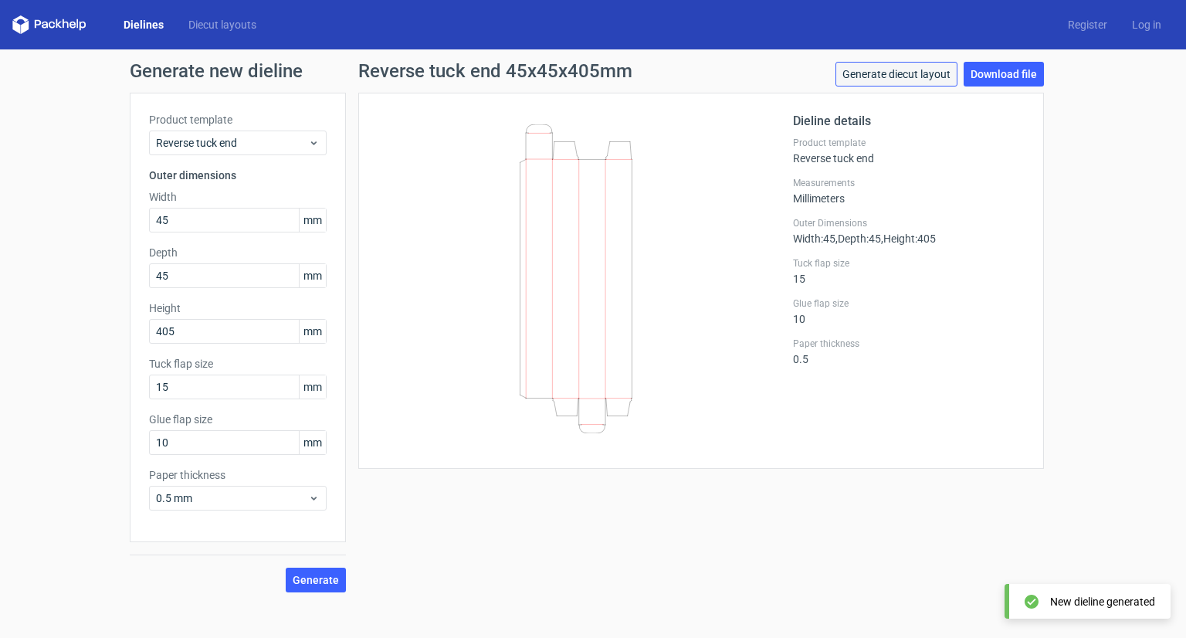
click at [943, 75] on link "Generate diecut layout" at bounding box center [896, 74] width 122 height 25
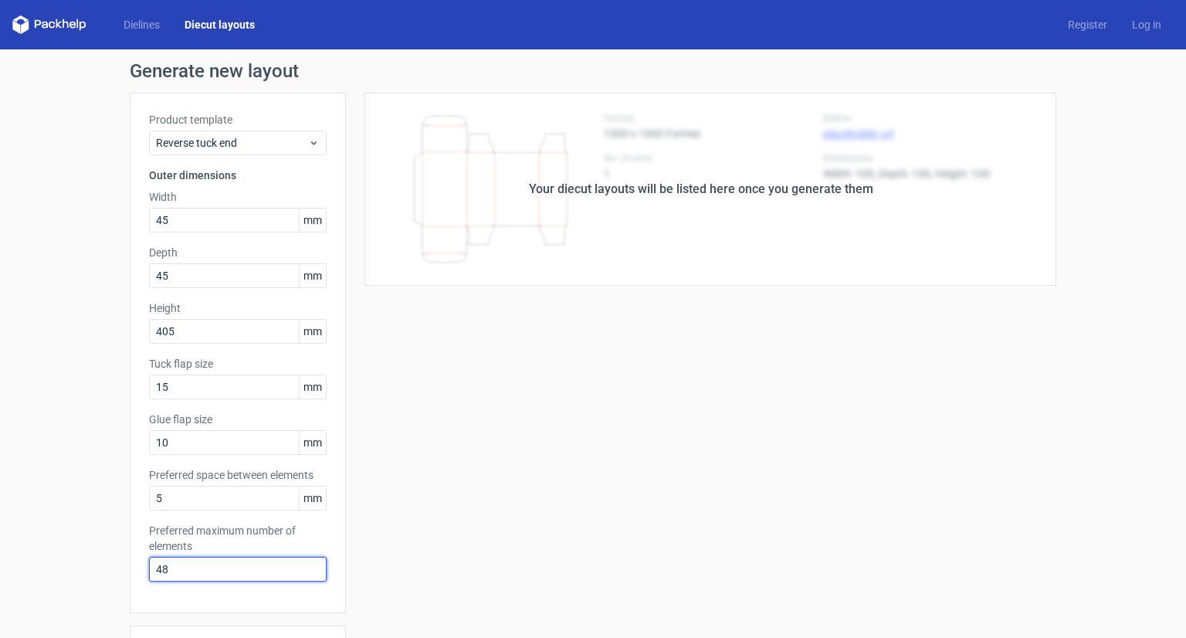
click at [262, 561] on input "48" at bounding box center [238, 569] width 178 height 25
click at [249, 571] on input "48" at bounding box center [238, 569] width 178 height 25
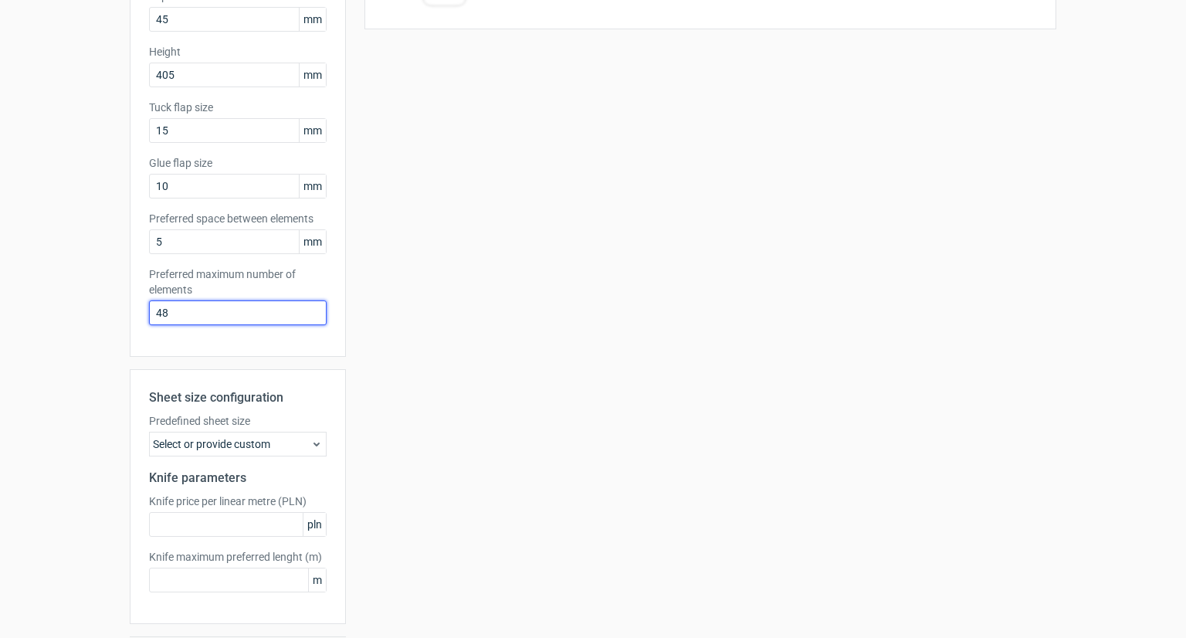
scroll to position [304, 0]
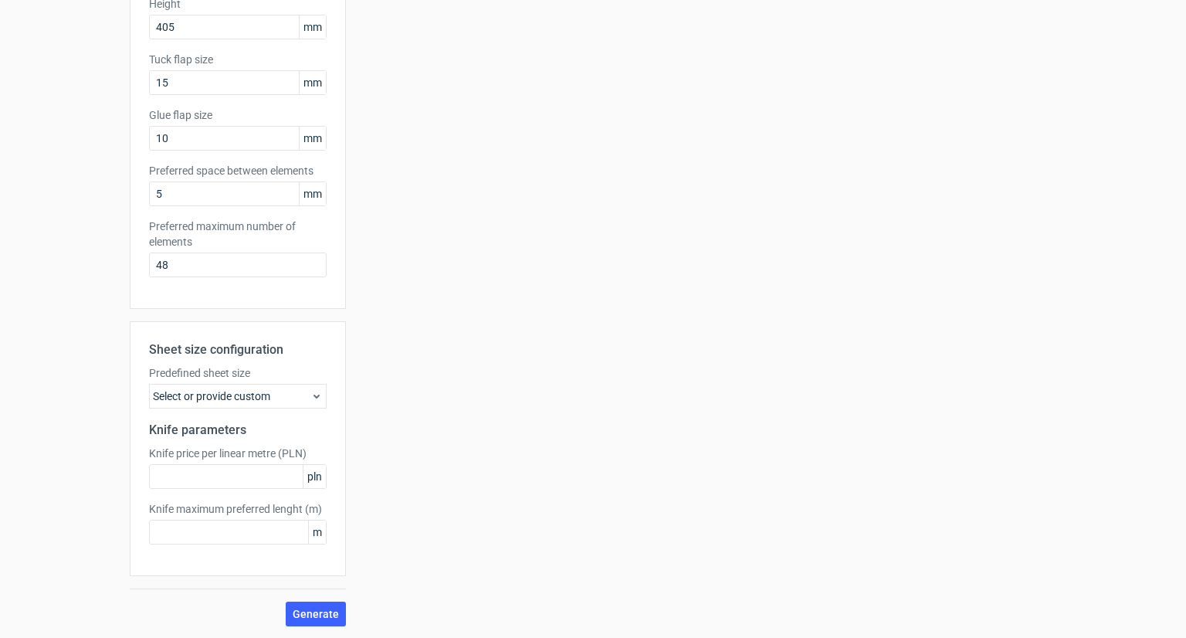
click at [256, 393] on div "Select or provide custom" at bounding box center [238, 396] width 178 height 25
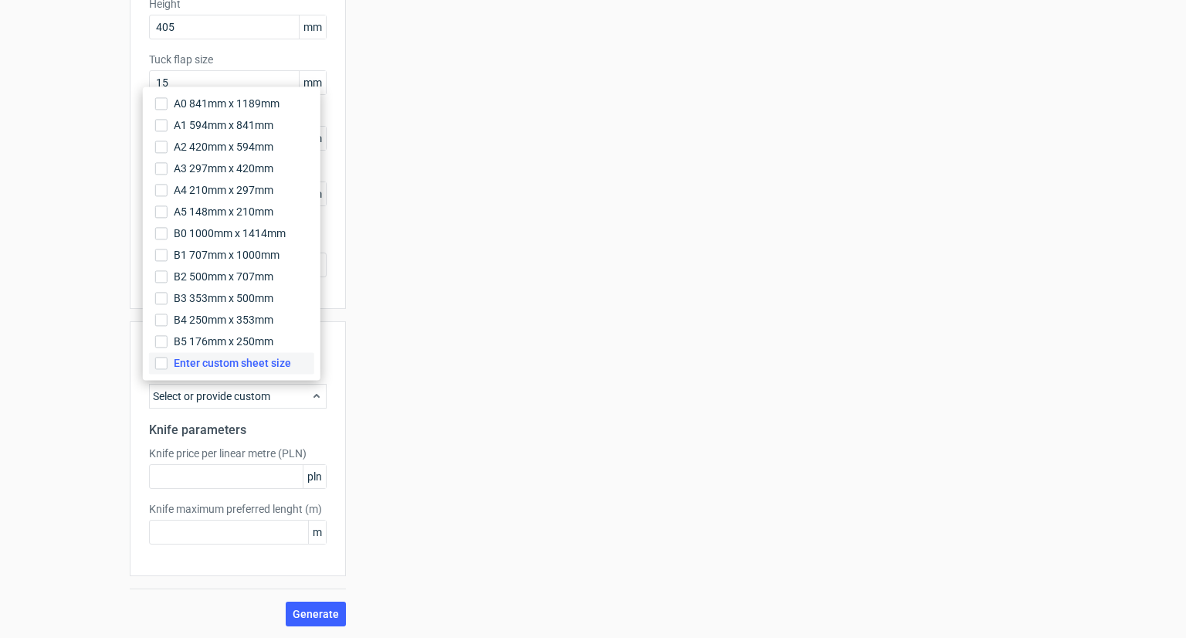
click at [248, 368] on span "Enter custom sheet size" at bounding box center [232, 362] width 117 height 15
click at [168, 368] on input "Enter custom sheet size" at bounding box center [161, 363] width 12 height 12
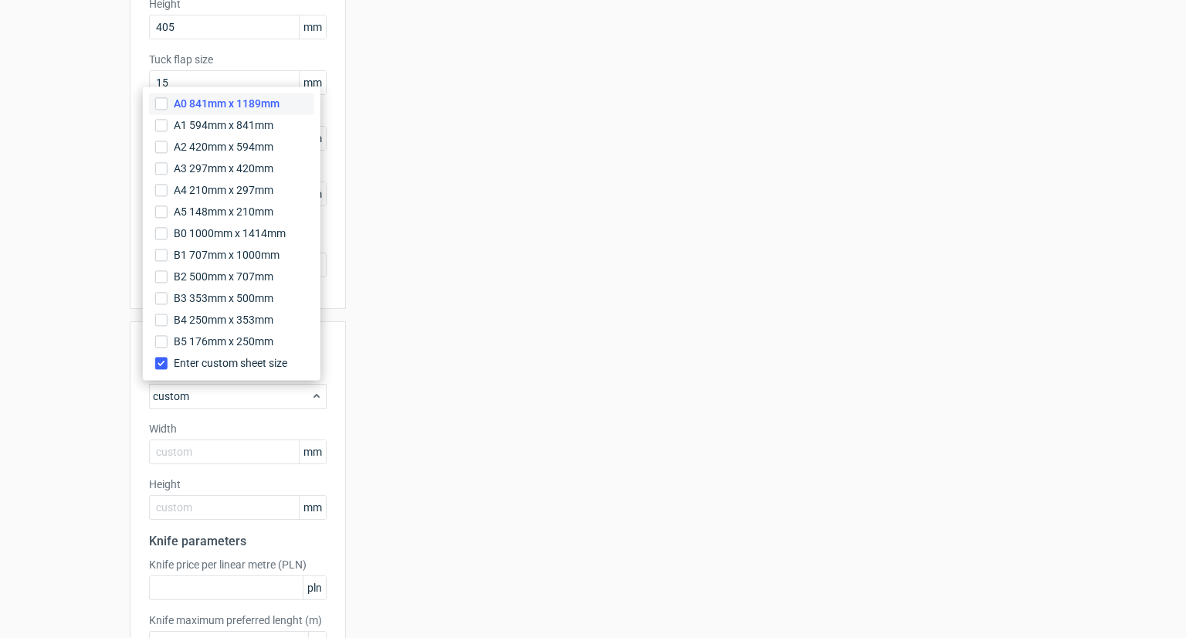
click at [261, 106] on span "A0 841mm x 1189mm" at bounding box center [227, 103] width 106 height 15
click at [168, 106] on input "A0 841mm x 1189mm" at bounding box center [161, 103] width 12 height 12
click at [161, 100] on input "A0 841mm x 1189mm" at bounding box center [161, 103] width 12 height 12
click at [296, 525] on div "Sheet size configuration Predefined sheet size custom Width mm Height mm Knife …" at bounding box center [238, 504] width 216 height 366
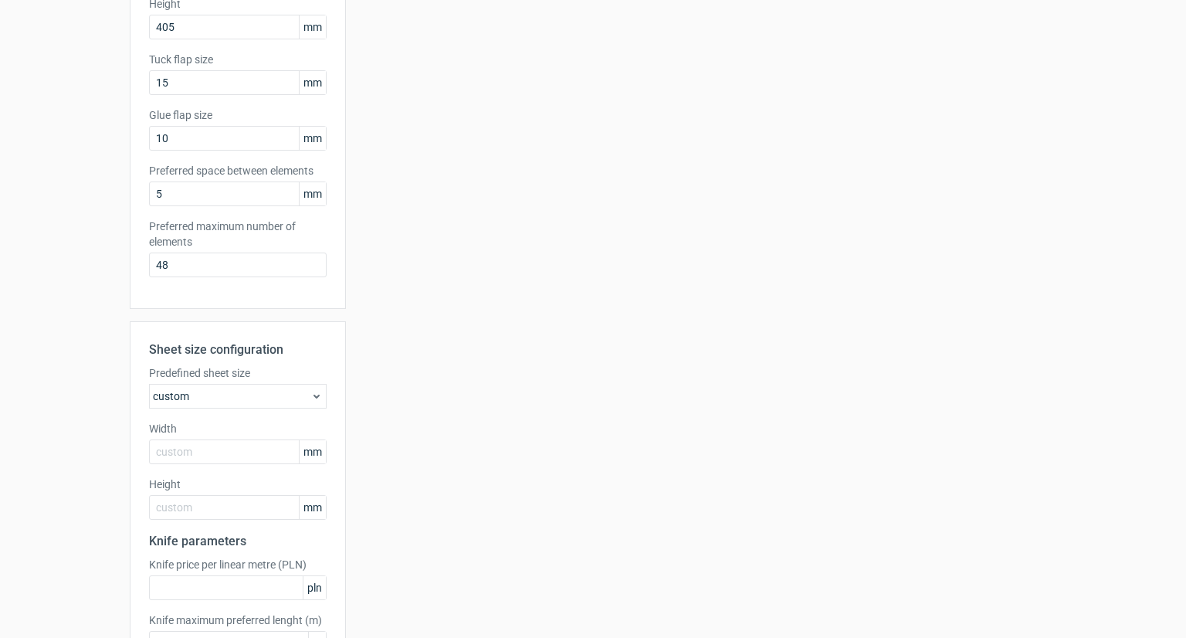
click at [269, 403] on div "custom" at bounding box center [238, 396] width 178 height 25
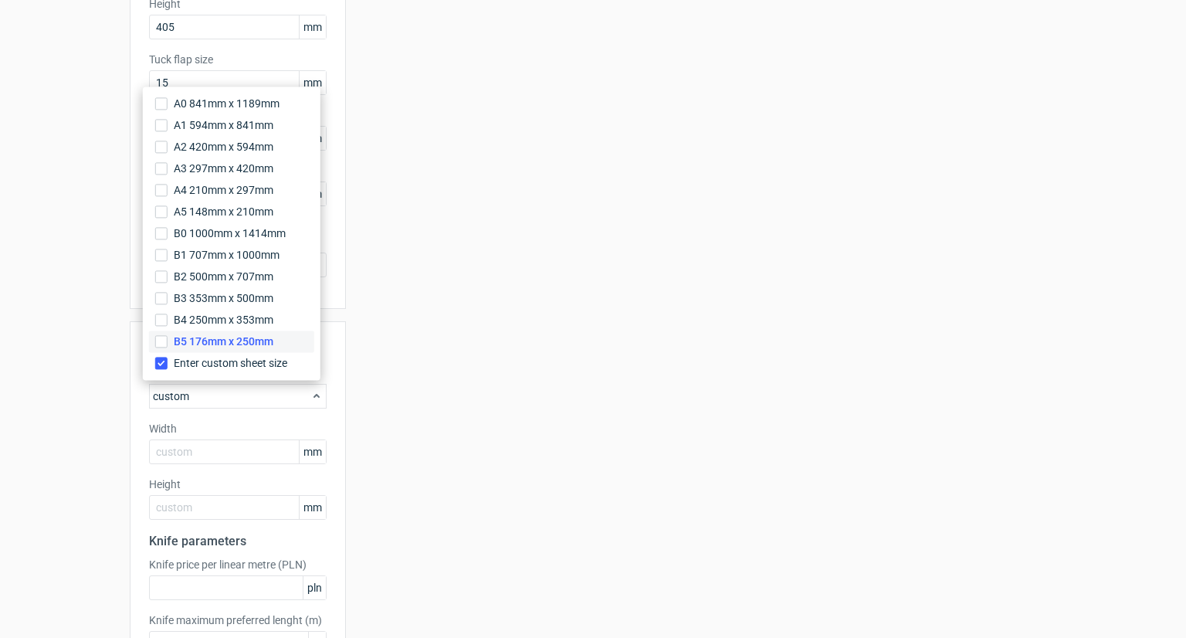
click at [235, 343] on span "B5 176mm x 250mm" at bounding box center [224, 341] width 100 height 15
click at [168, 343] on input "B5 176mm x 250mm" at bounding box center [161, 341] width 12 height 12
click at [161, 339] on input "B5 176mm x 250mm" at bounding box center [161, 341] width 12 height 12
click at [156, 307] on div "A0 841mm x 1189mm A1 594mm x 841mm A2 420mm x 594mm A3 297mm x 420mm A4 210mm x…" at bounding box center [232, 232] width 178 height 293
drag, startPoint x: 156, startPoint y: 286, endPoint x: 154, endPoint y: 277, distance: 9.4
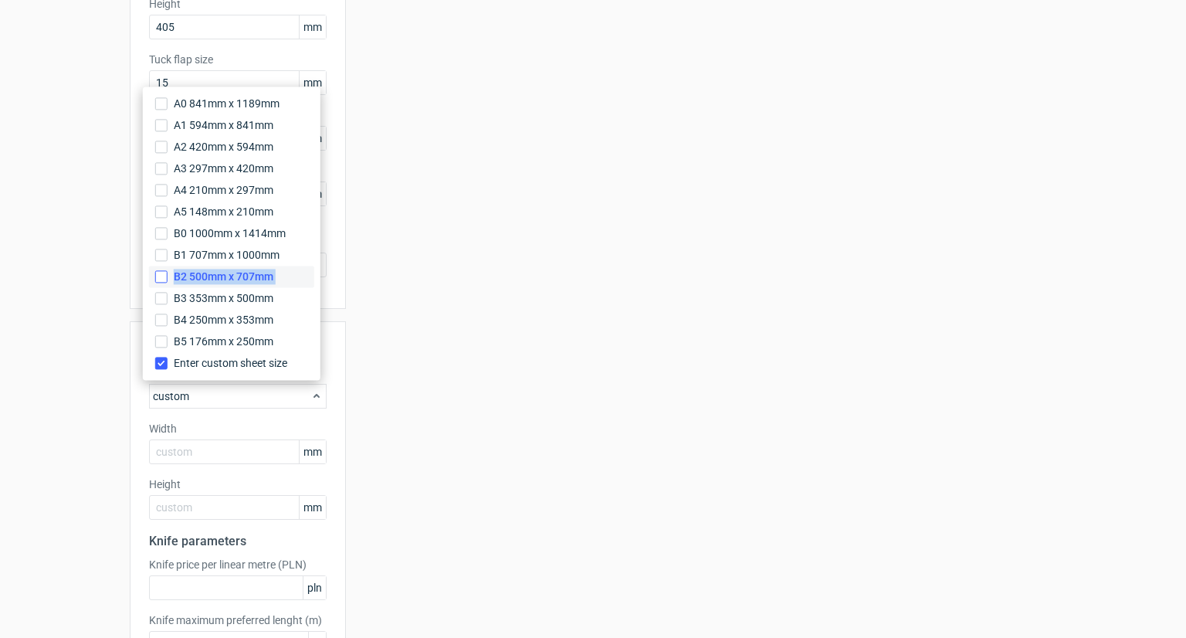
click at [154, 277] on div "A0 841mm x 1189mm A1 594mm x 841mm A2 420mm x 594mm A3 297mm x 420mm A4 210mm x…" at bounding box center [232, 232] width 178 height 293
drag, startPoint x: 164, startPoint y: 252, endPoint x: 188, endPoint y: 305, distance: 57.7
click at [174, 279] on div "A0 841mm x 1189mm A1 594mm x 841mm A2 420mm x 594mm A3 297mm x 420mm A4 210mm x…" at bounding box center [232, 232] width 178 height 293
click at [234, 413] on div "Sheet size configuration Predefined sheet size custom Width mm Height mm Knife …" at bounding box center [238, 504] width 216 height 366
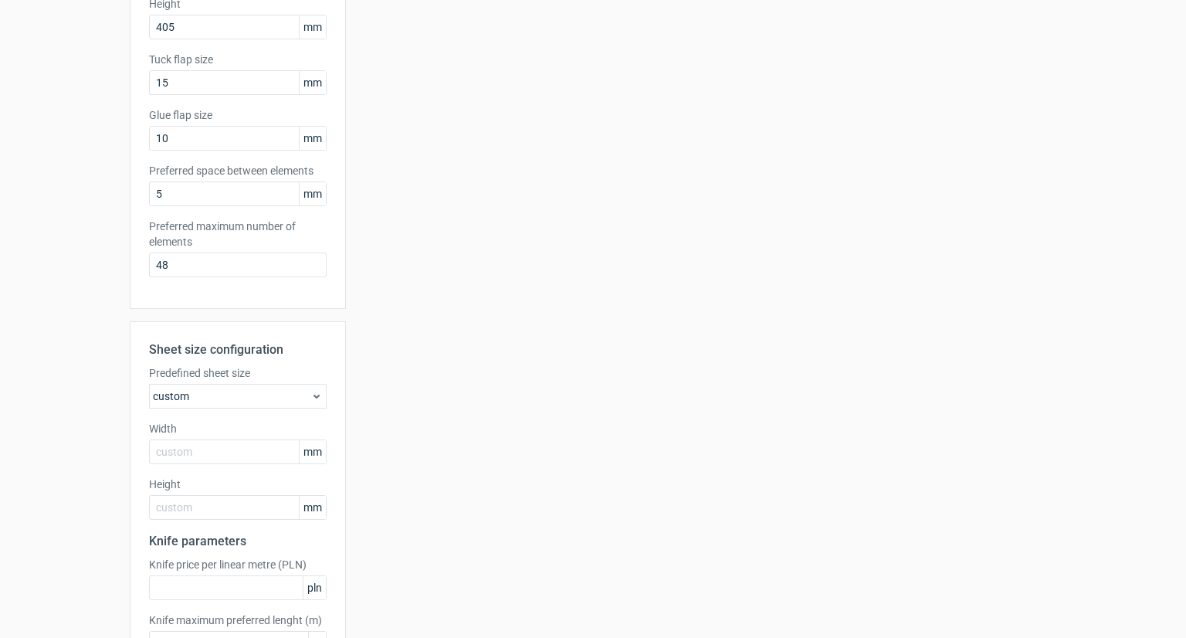
scroll to position [415, 0]
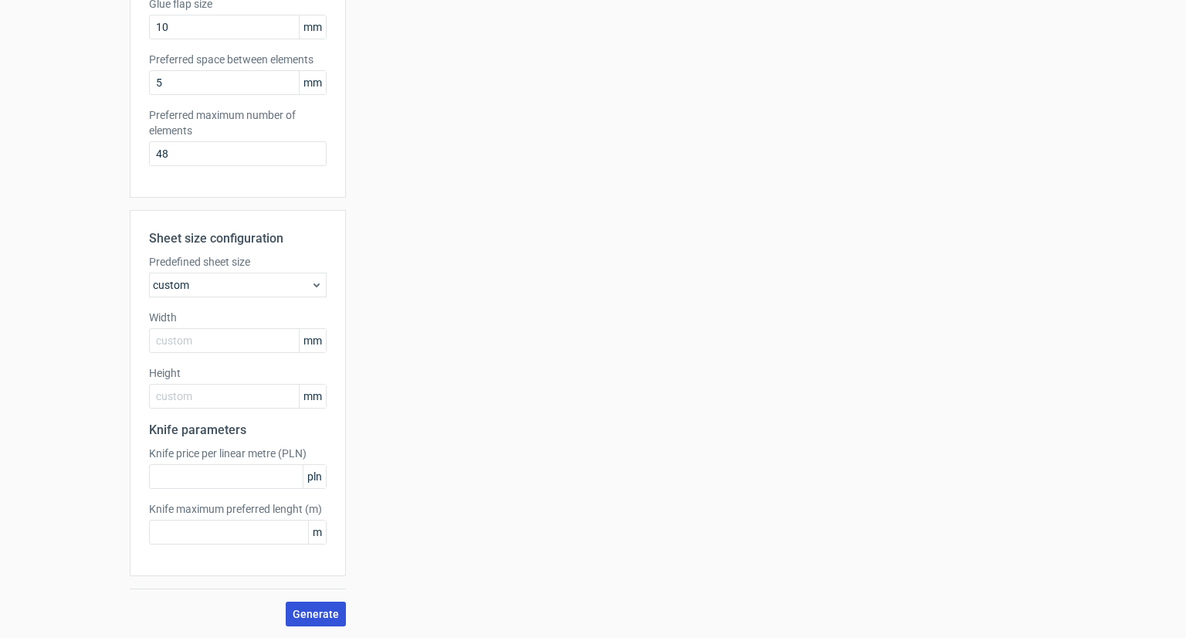
click at [330, 618] on button "Generate" at bounding box center [316, 613] width 60 height 25
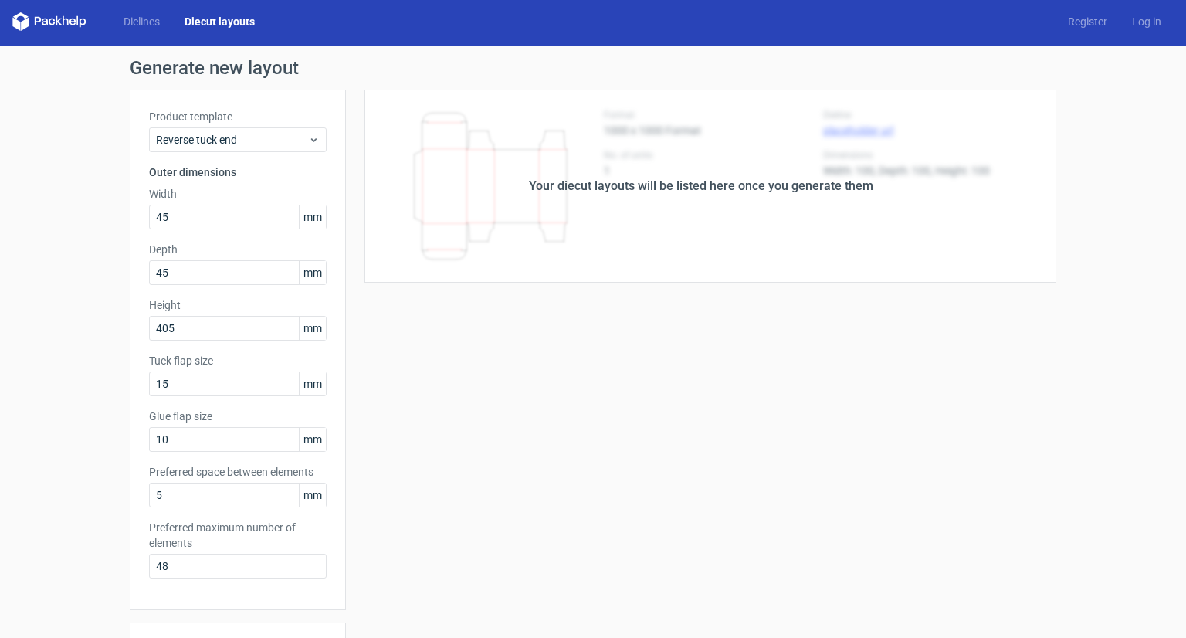
scroll to position [3, 0]
click at [283, 133] on span "Reverse tuck end" at bounding box center [232, 139] width 152 height 15
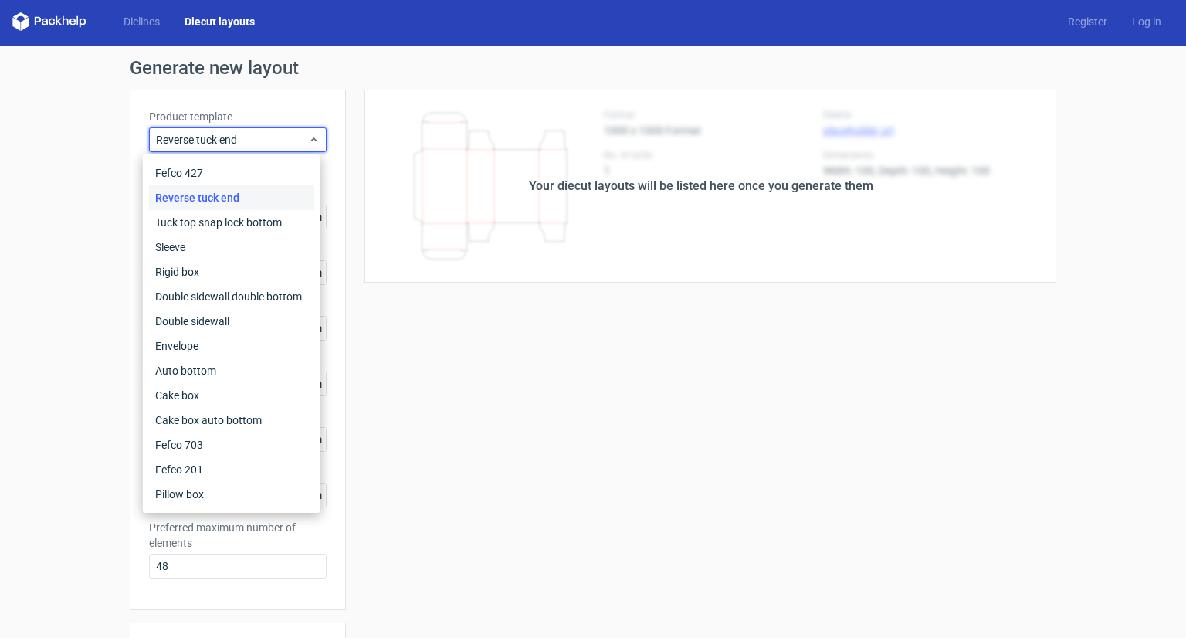
click at [263, 198] on div "Reverse tuck end" at bounding box center [231, 197] width 165 height 25
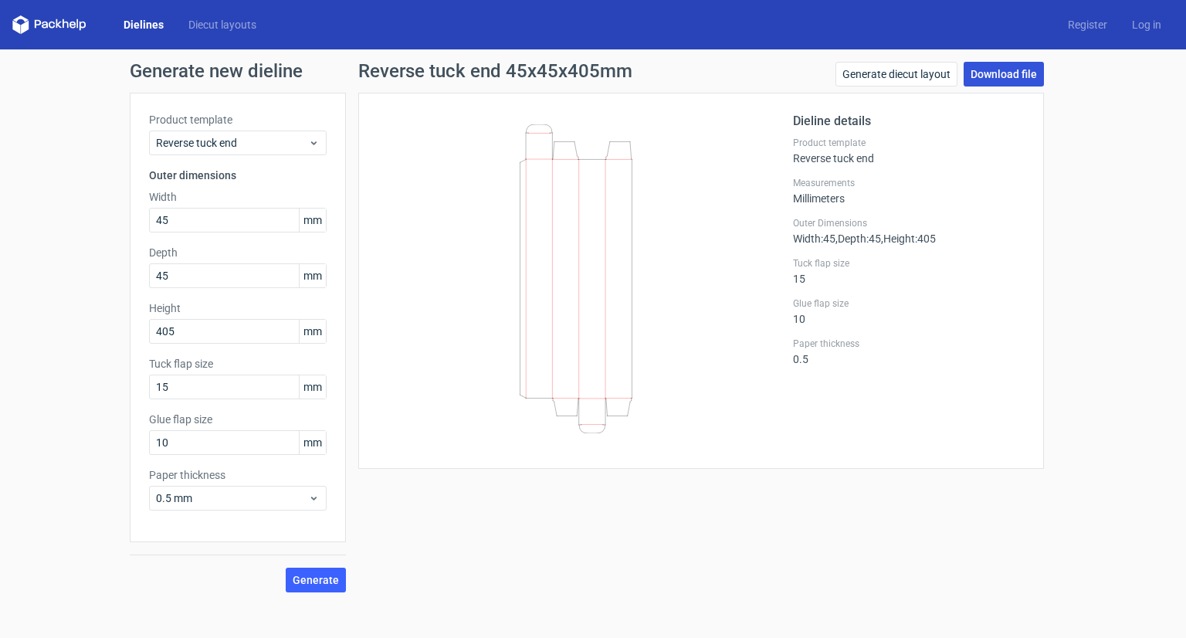
click at [998, 66] on link "Download file" at bounding box center [1004, 74] width 80 height 25
click at [232, 69] on h1 "Generate new dieline" at bounding box center [593, 71] width 926 height 19
copy h1 "Generate new dieline"
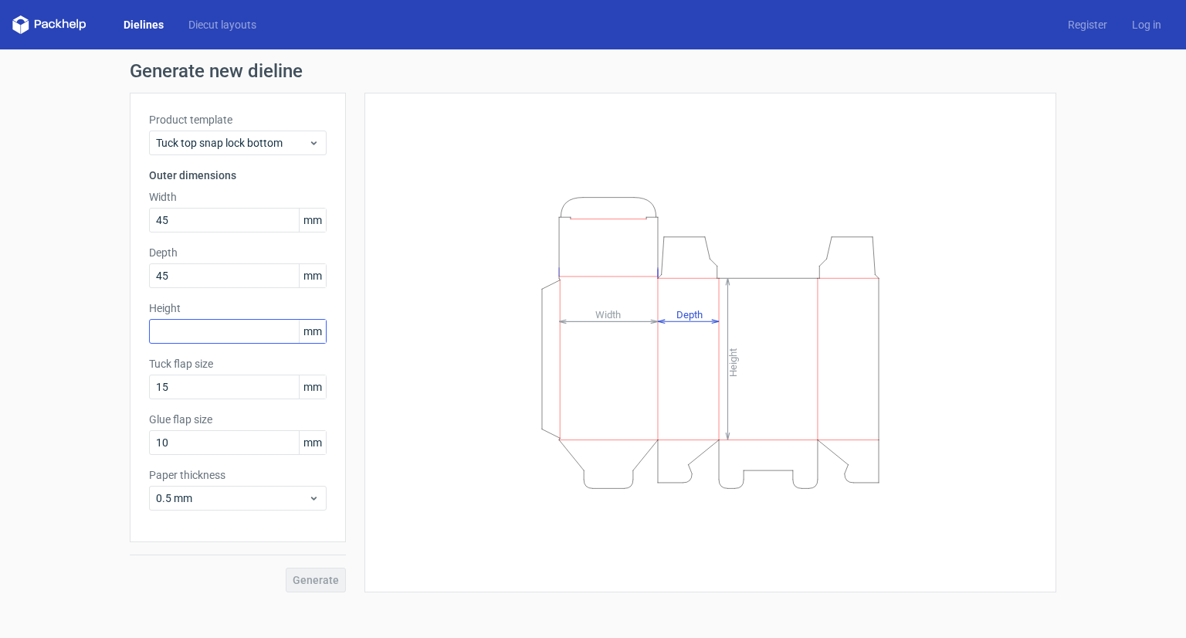
type input "45"
click at [223, 334] on input "text" at bounding box center [238, 331] width 178 height 25
type input "405"
click at [313, 568] on button "Generate" at bounding box center [316, 579] width 60 height 25
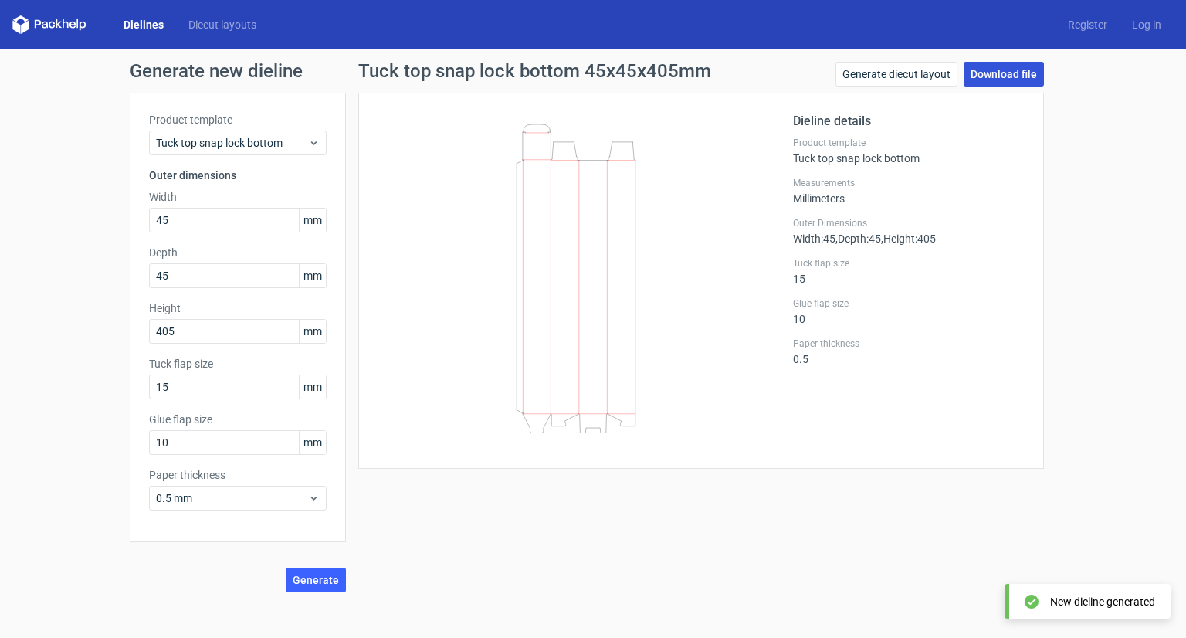
click at [1016, 72] on link "Download file" at bounding box center [1004, 74] width 80 height 25
